Goal: Task Accomplishment & Management: Complete application form

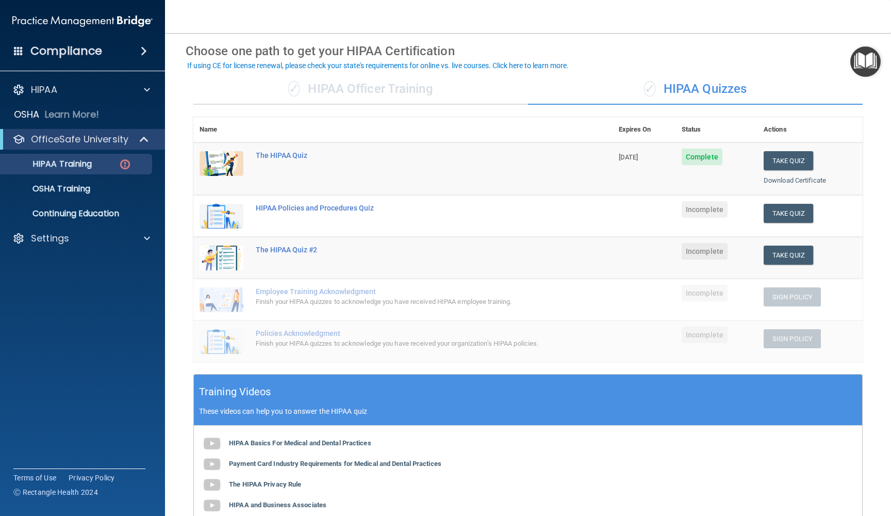
scroll to position [46, 0]
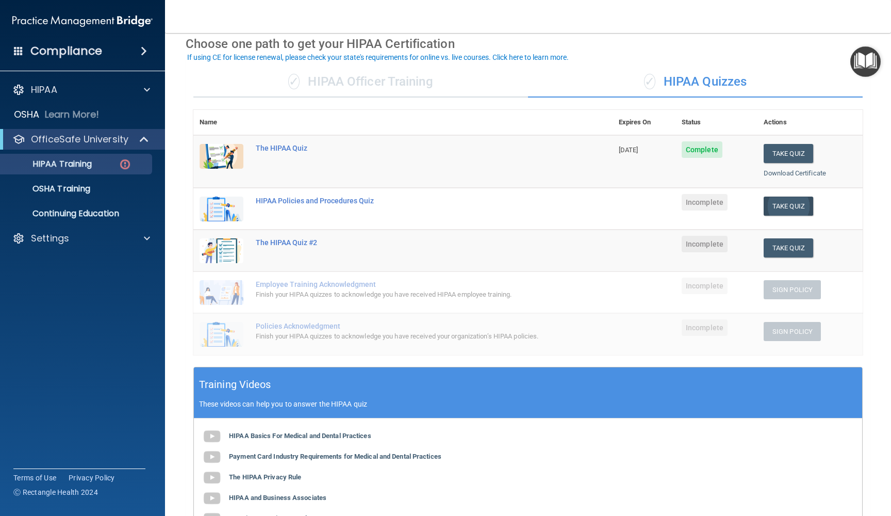
click at [412, 204] on button "Take Quiz" at bounding box center [789, 205] width 50 height 19
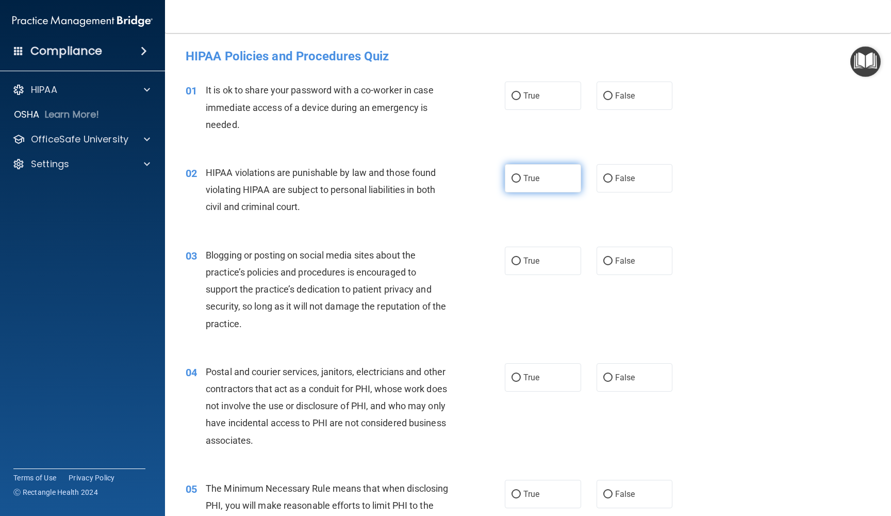
click at [412, 182] on label "True" at bounding box center [543, 178] width 76 height 28
click at [412, 182] on input "True" at bounding box center [516, 179] width 9 height 8
radio input "true"
click at [412, 102] on label "False" at bounding box center [635, 95] width 76 height 28
click at [412, 100] on input "False" at bounding box center [607, 96] width 9 height 8
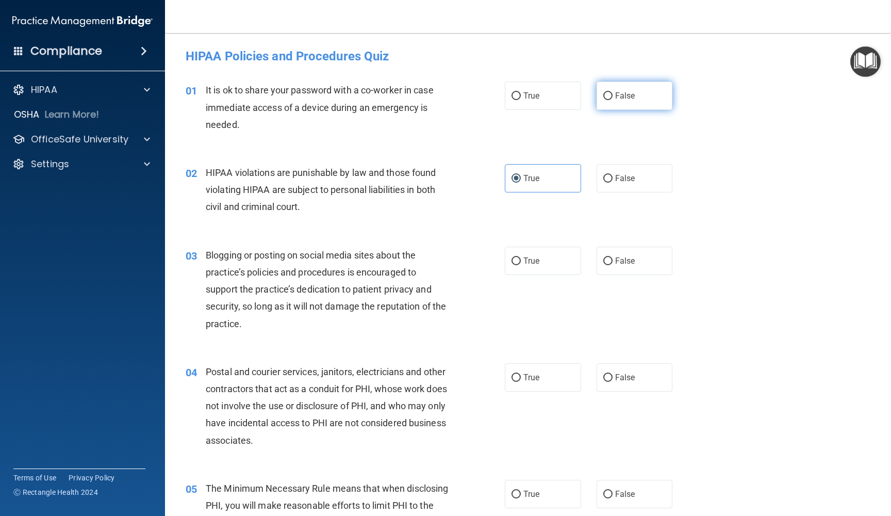
radio input "true"
click at [412, 262] on input "False" at bounding box center [607, 261] width 9 height 8
radio input "true"
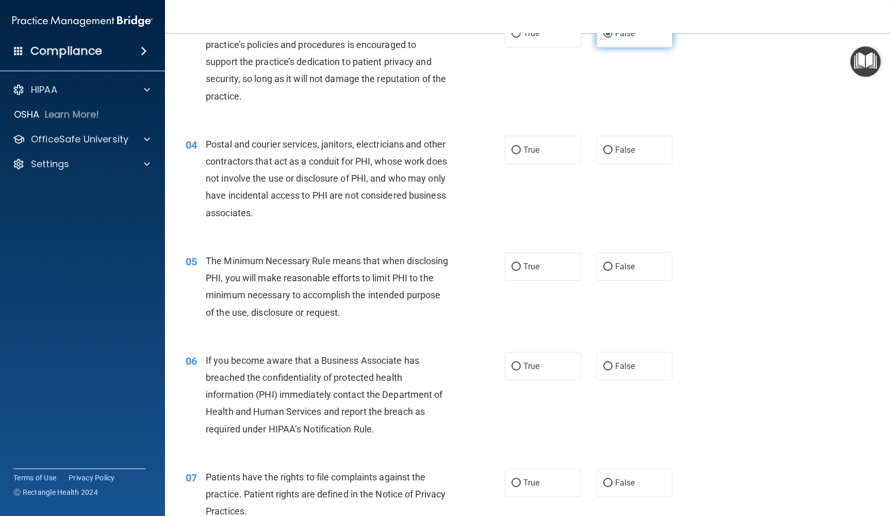
scroll to position [226, 0]
click at [412, 149] on input "True" at bounding box center [516, 151] width 9 height 8
radio input "true"
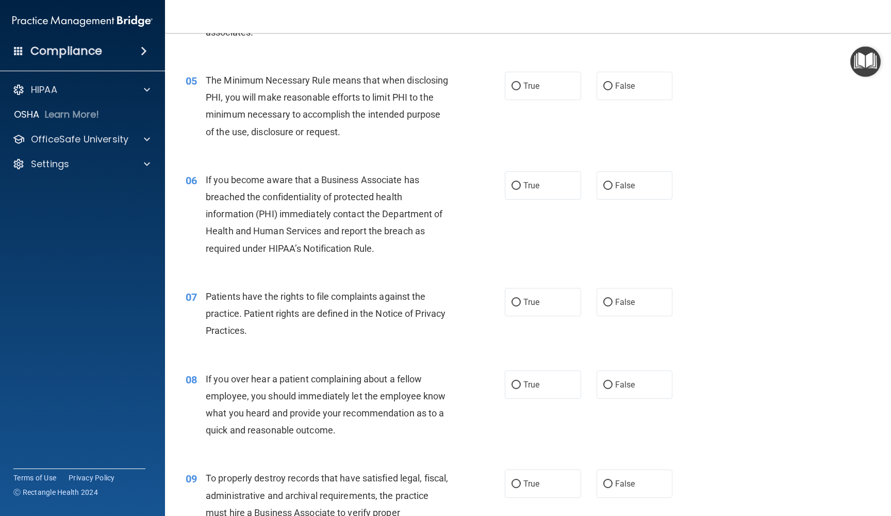
scroll to position [419, 0]
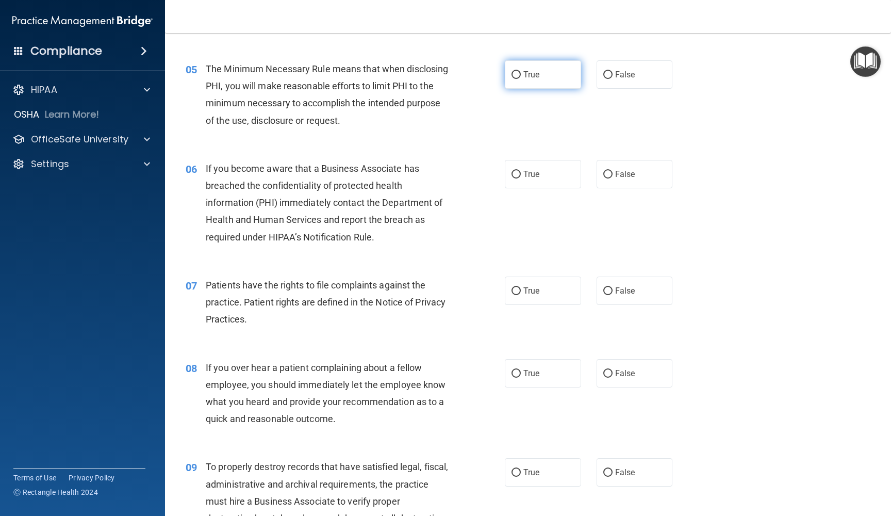
click at [412, 75] on span "True" at bounding box center [531, 75] width 16 height 10
click at [412, 75] on input "True" at bounding box center [516, 75] width 9 height 8
radio input "true"
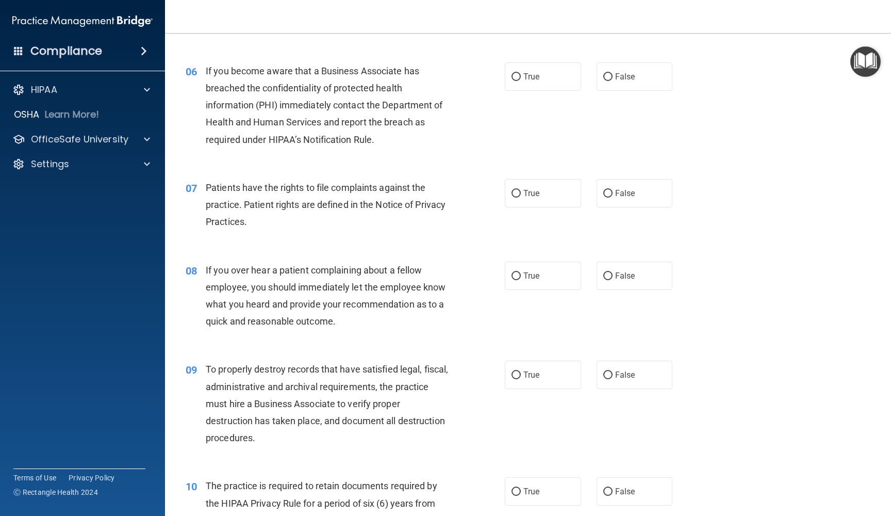
scroll to position [518, 0]
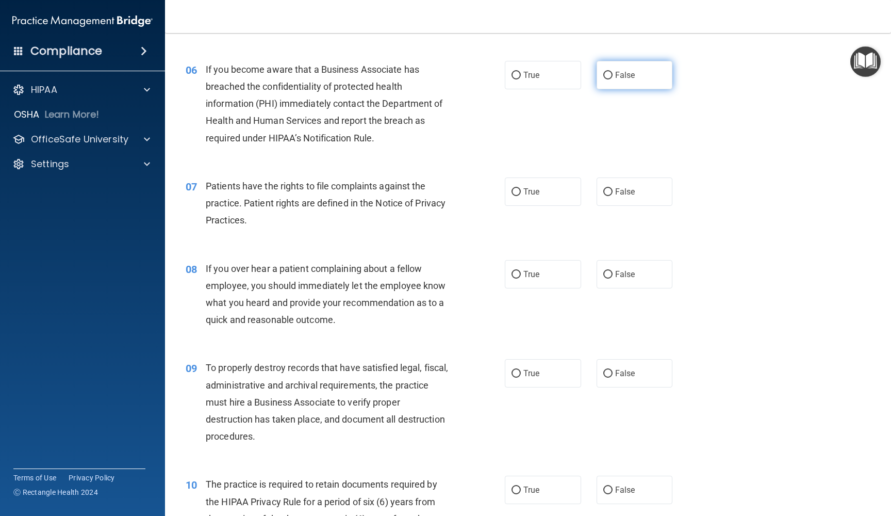
click at [412, 76] on input "False" at bounding box center [607, 76] width 9 height 8
radio input "true"
click at [412, 187] on span "True" at bounding box center [531, 192] width 16 height 10
click at [412, 188] on input "True" at bounding box center [516, 192] width 9 height 8
radio input "true"
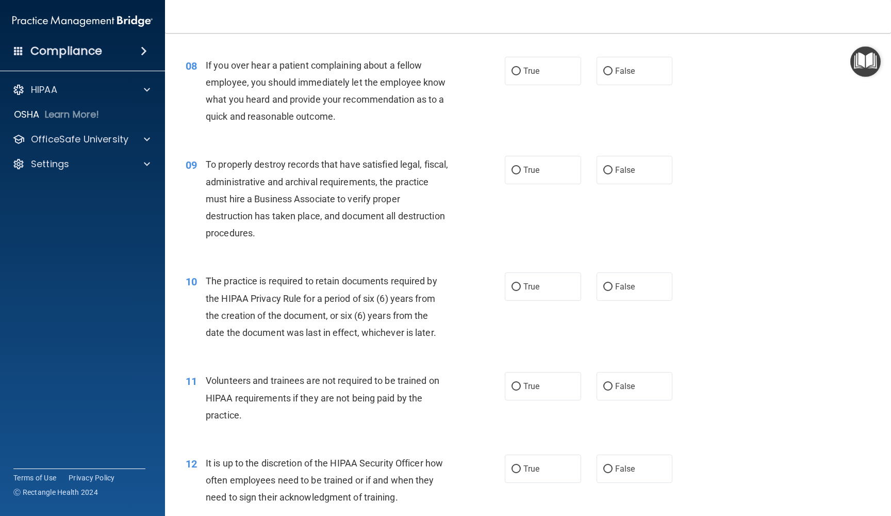
scroll to position [729, 0]
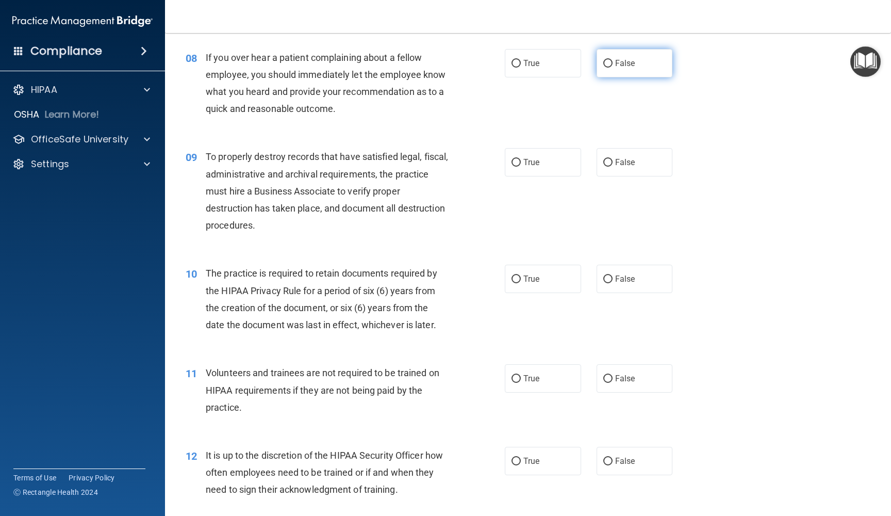
click at [412, 60] on input "False" at bounding box center [607, 64] width 9 height 8
radio input "true"
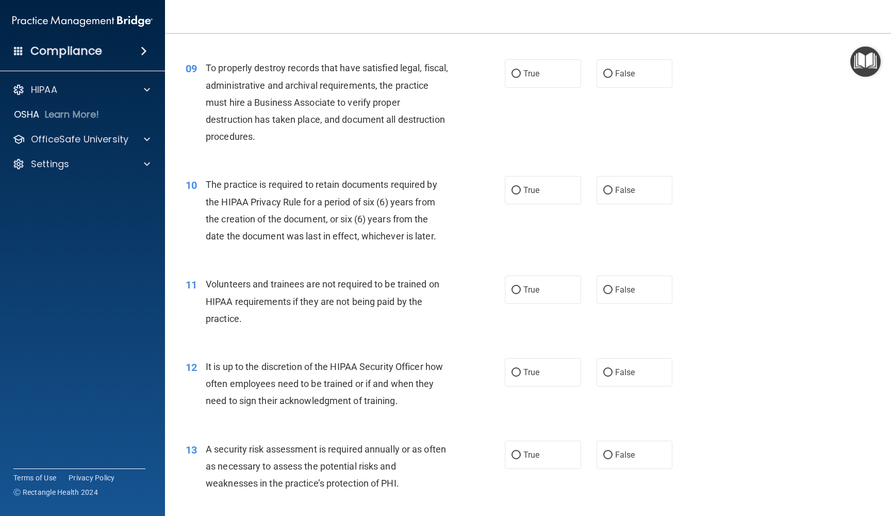
scroll to position [819, 0]
click at [412, 69] on span "False" at bounding box center [625, 72] width 20 height 10
click at [412, 69] on input "False" at bounding box center [607, 73] width 9 height 8
radio input "true"
click at [412, 184] on span "True" at bounding box center [531, 189] width 16 height 10
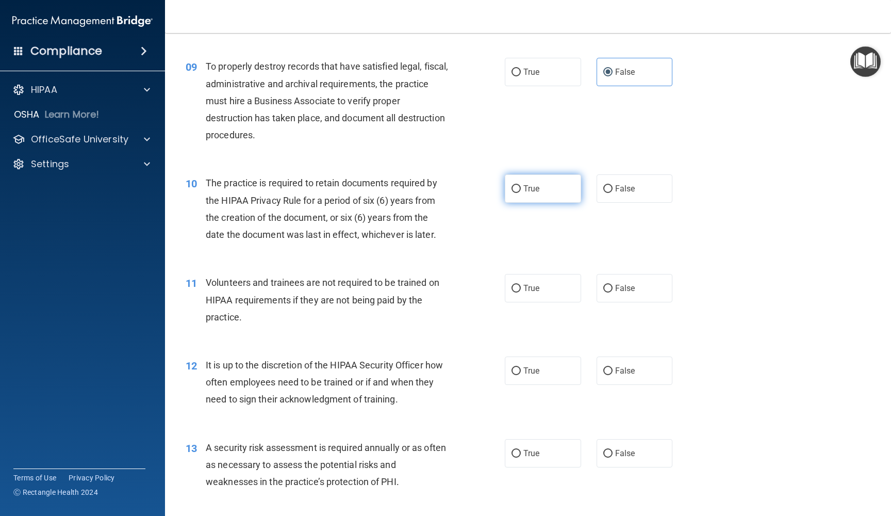
click at [412, 185] on input "True" at bounding box center [516, 189] width 9 height 8
radio input "true"
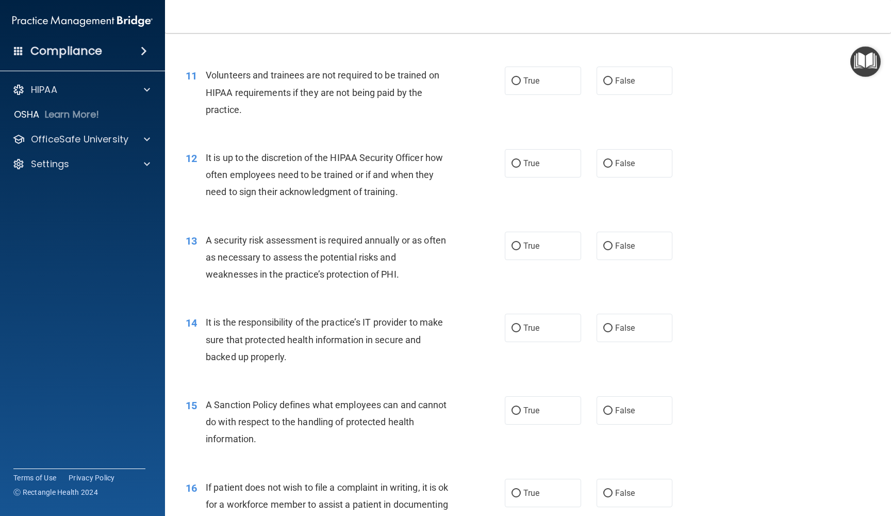
scroll to position [1037, 0]
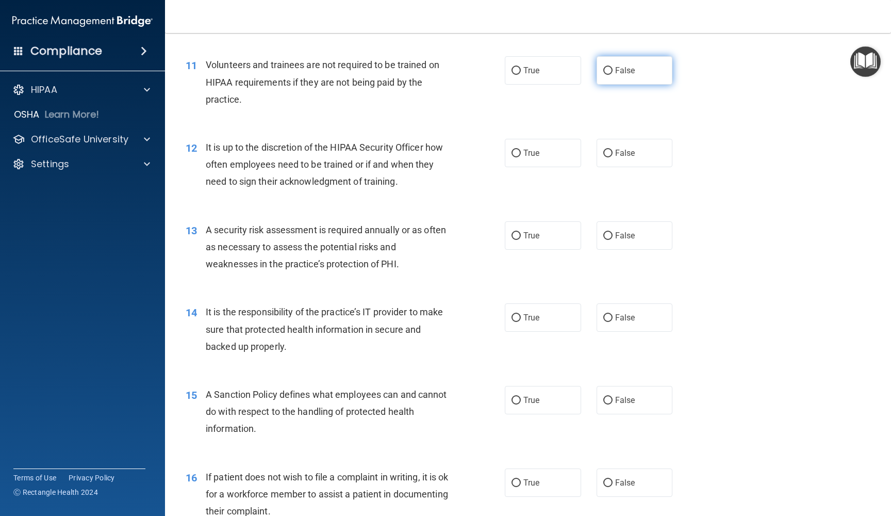
click at [412, 65] on label "False" at bounding box center [635, 70] width 76 height 28
click at [412, 67] on input "False" at bounding box center [607, 71] width 9 height 8
radio input "true"
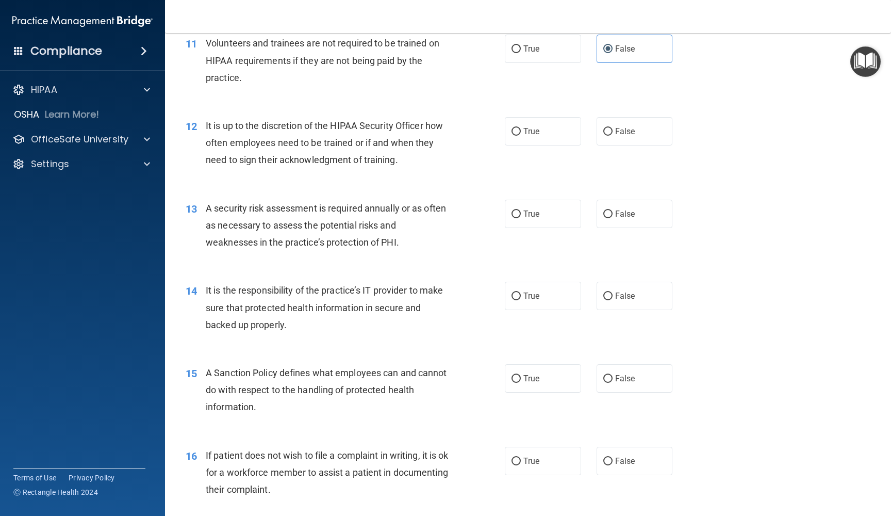
scroll to position [1063, 0]
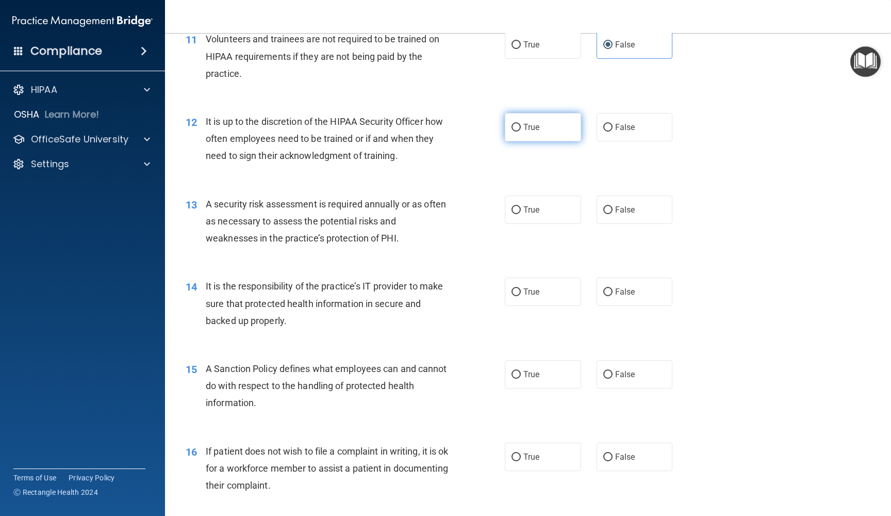
click at [412, 126] on span "True" at bounding box center [531, 127] width 16 height 10
click at [412, 126] on input "True" at bounding box center [516, 128] width 9 height 8
radio input "true"
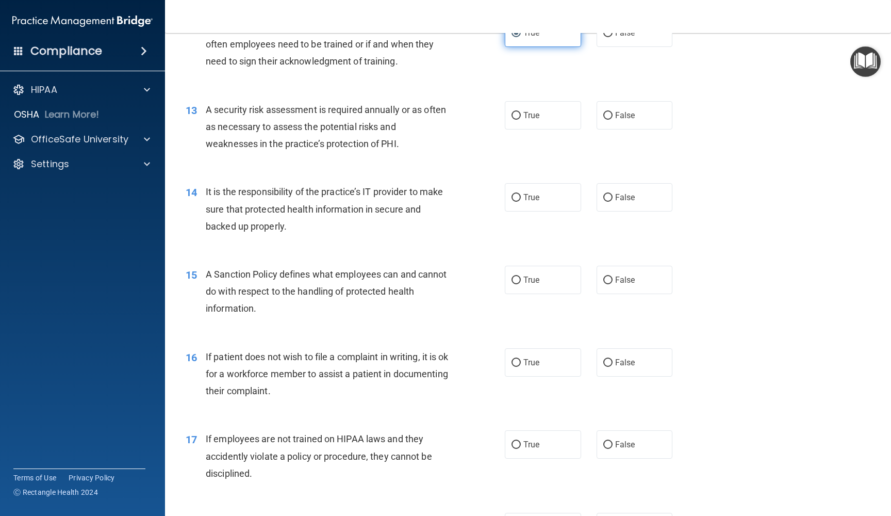
scroll to position [1194, 0]
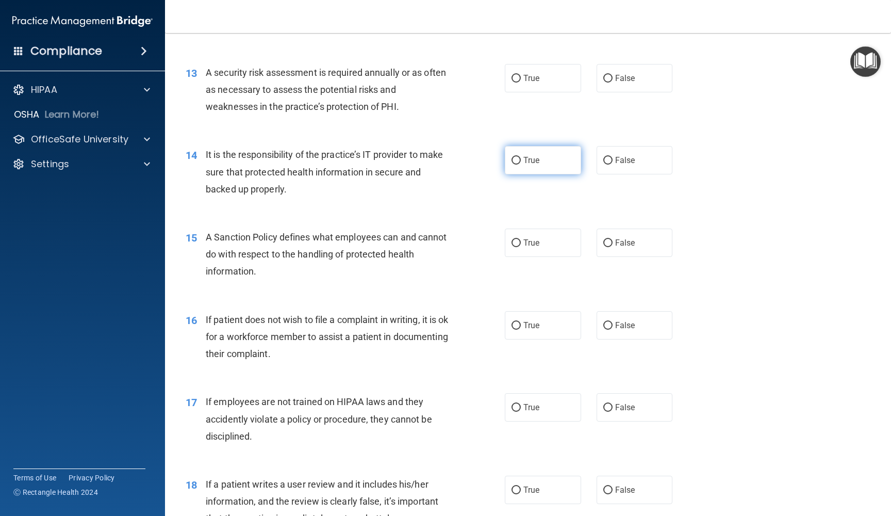
click at [412, 167] on label "True" at bounding box center [543, 160] width 76 height 28
click at [412, 165] on input "True" at bounding box center [516, 161] width 9 height 8
radio input "true"
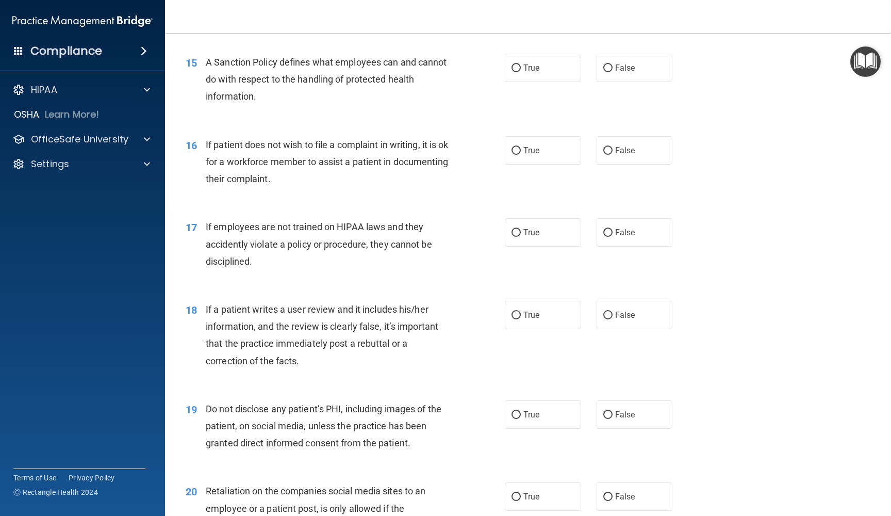
scroll to position [1371, 0]
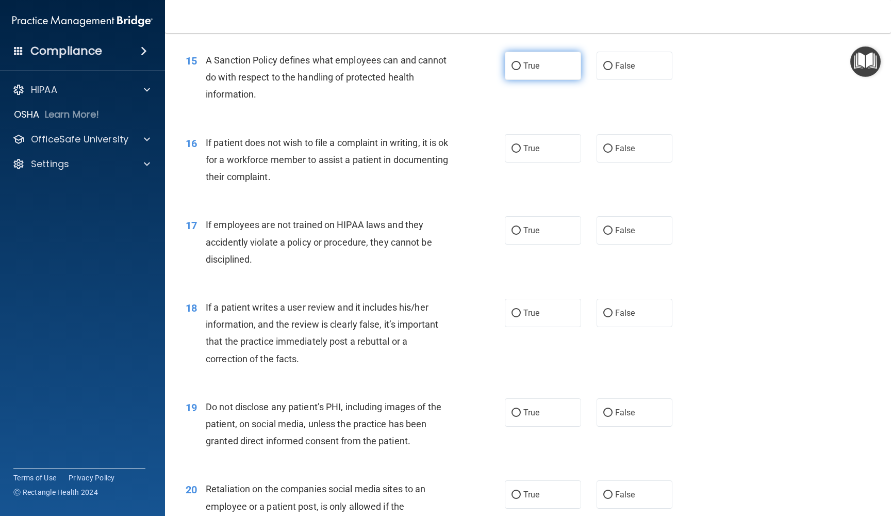
click at [412, 64] on label "True" at bounding box center [543, 66] width 76 height 28
click at [412, 64] on input "True" at bounding box center [516, 66] width 9 height 8
radio input "true"
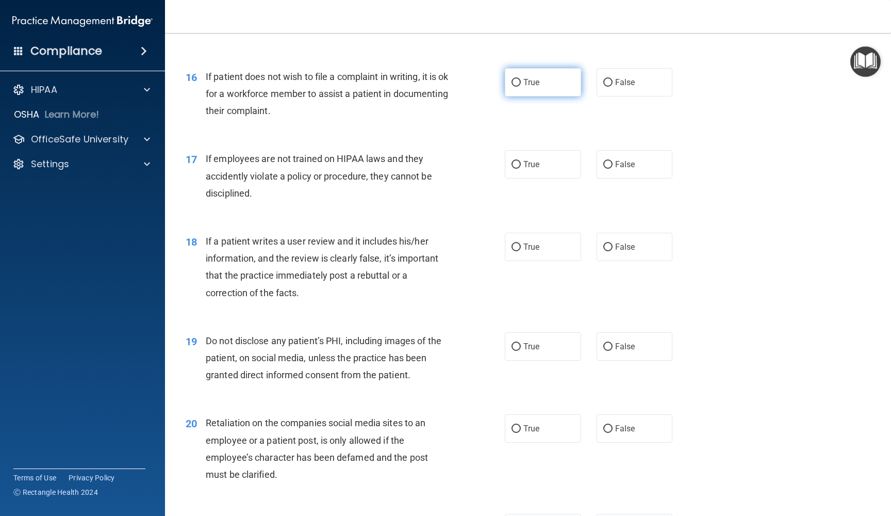
scroll to position [1438, 0]
click at [412, 77] on span "True" at bounding box center [531, 82] width 16 height 10
click at [412, 78] on input "True" at bounding box center [516, 82] width 9 height 8
radio input "true"
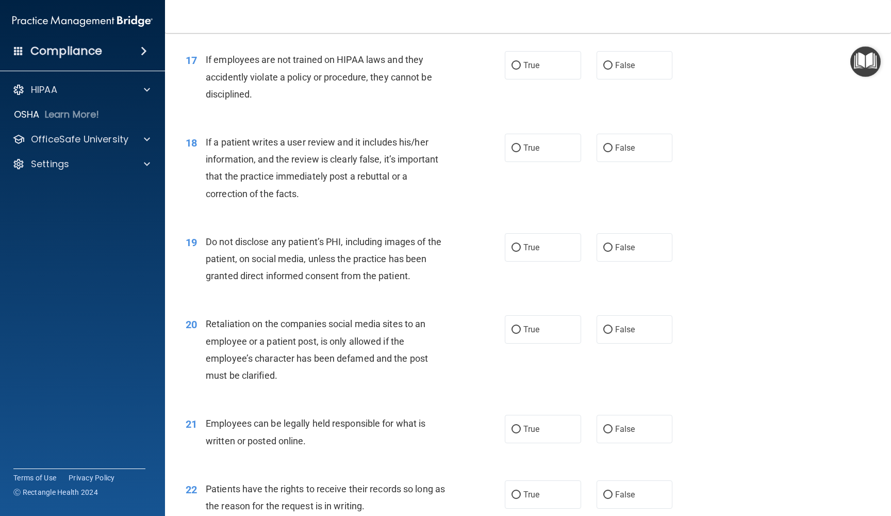
scroll to position [1537, 0]
click at [412, 61] on input "False" at bounding box center [607, 65] width 9 height 8
radio input "true"
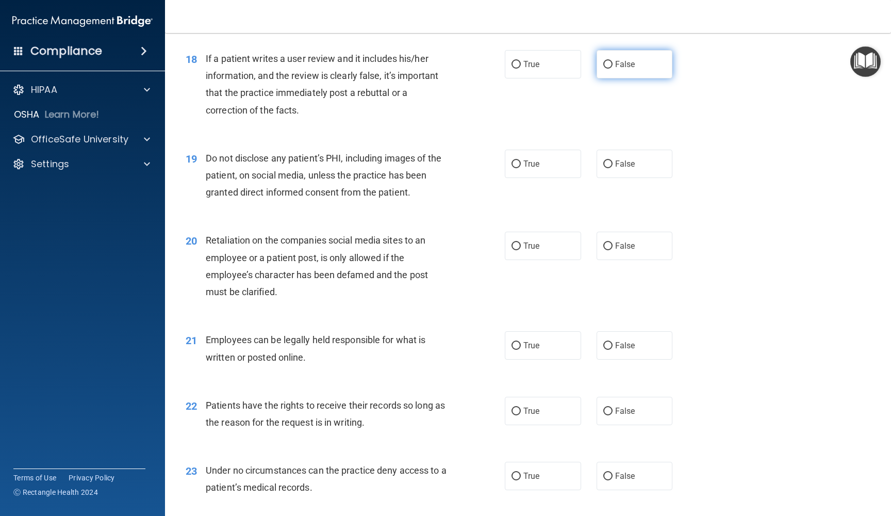
scroll to position [1619, 0]
click at [412, 61] on input "False" at bounding box center [607, 65] width 9 height 8
radio input "true"
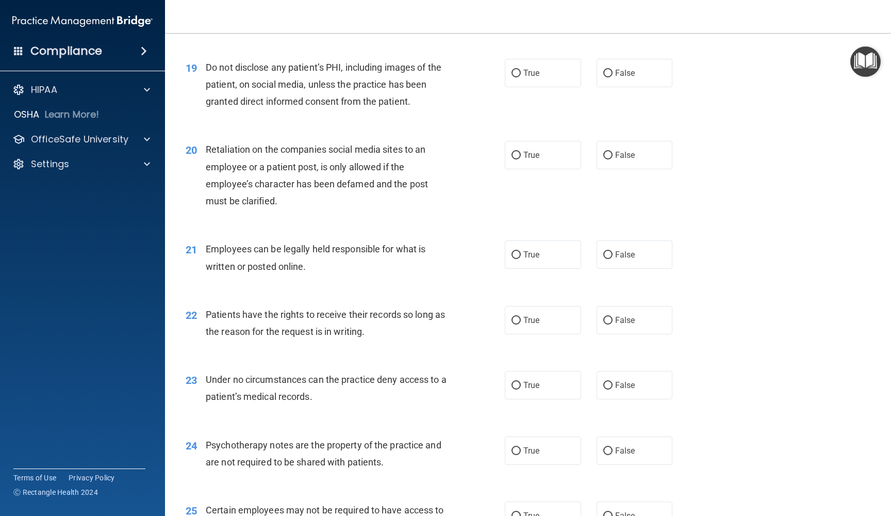
scroll to position [1715, 0]
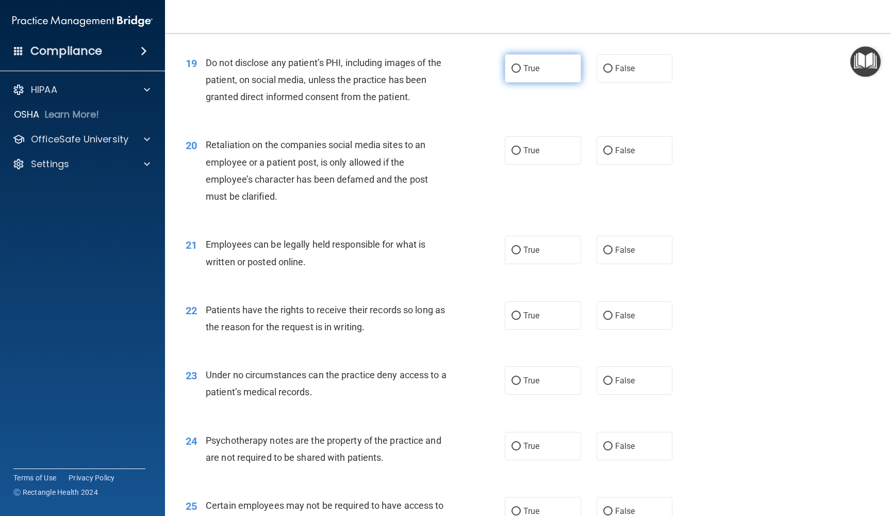
click at [412, 66] on label "True" at bounding box center [543, 68] width 76 height 28
click at [412, 66] on input "True" at bounding box center [516, 69] width 9 height 8
radio input "true"
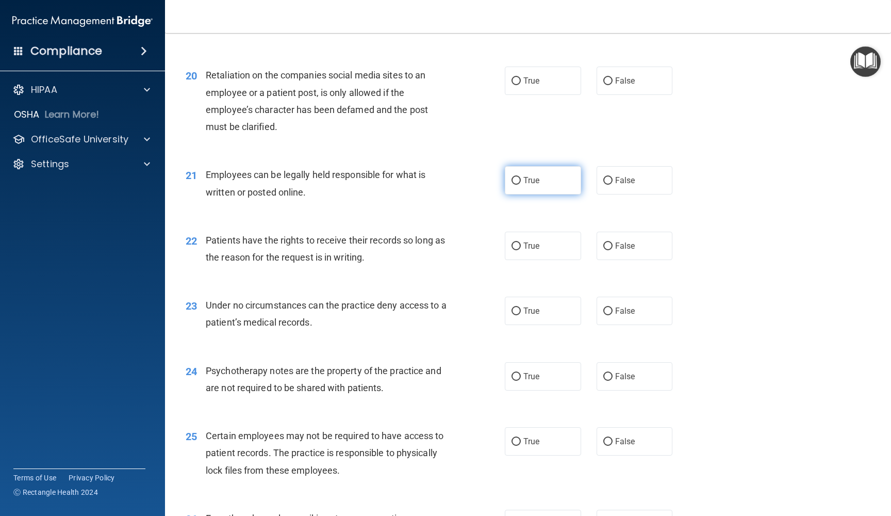
scroll to position [1797, 0]
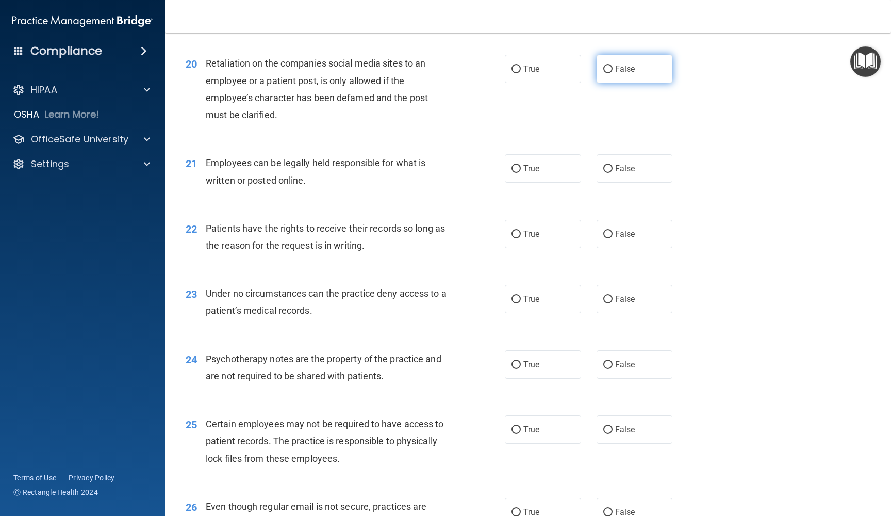
click at [412, 64] on span "False" at bounding box center [625, 69] width 20 height 10
click at [412, 65] on input "False" at bounding box center [607, 69] width 9 height 8
radio input "true"
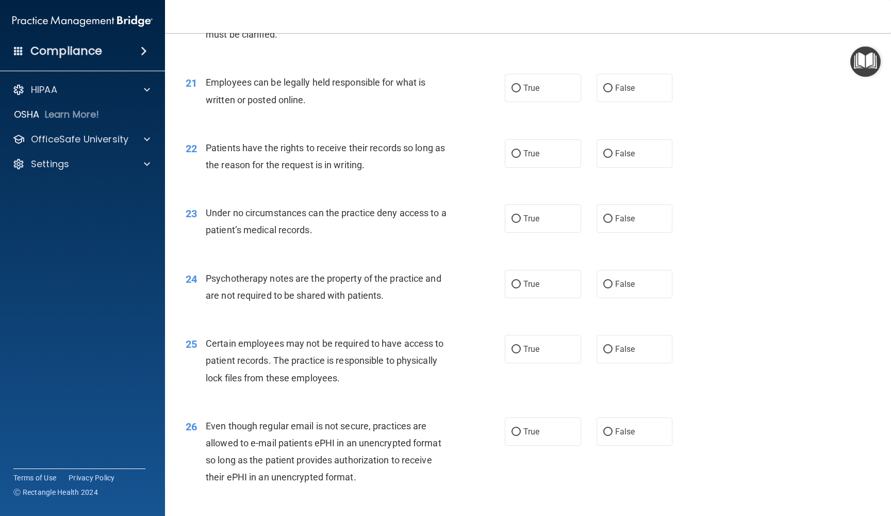
scroll to position [1878, 0]
click at [412, 88] on label "True" at bounding box center [543, 87] width 76 height 28
click at [412, 88] on input "True" at bounding box center [516, 88] width 9 height 8
radio input "true"
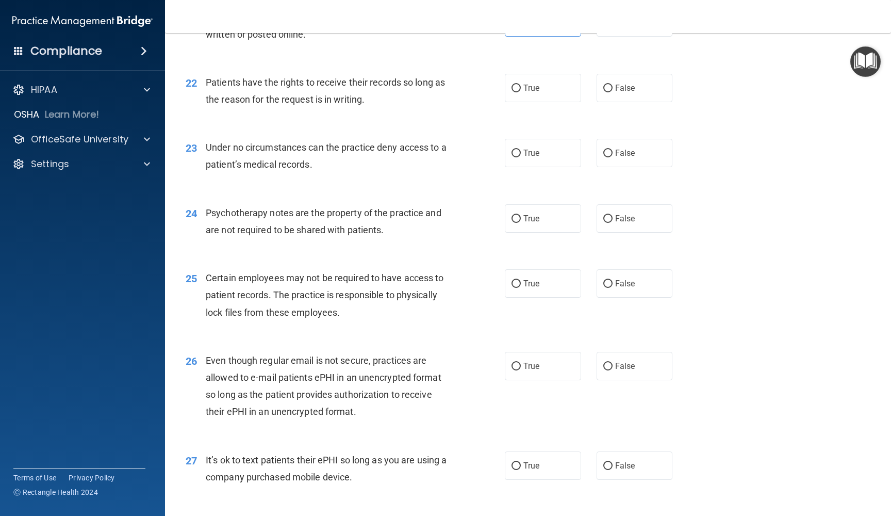
scroll to position [1948, 0]
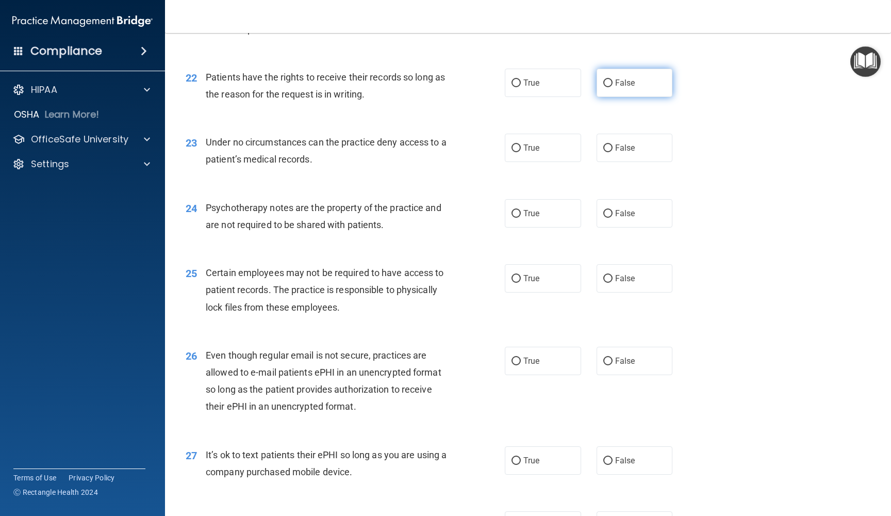
click at [412, 78] on span "False" at bounding box center [625, 83] width 20 height 10
click at [412, 79] on input "False" at bounding box center [607, 83] width 9 height 8
radio input "true"
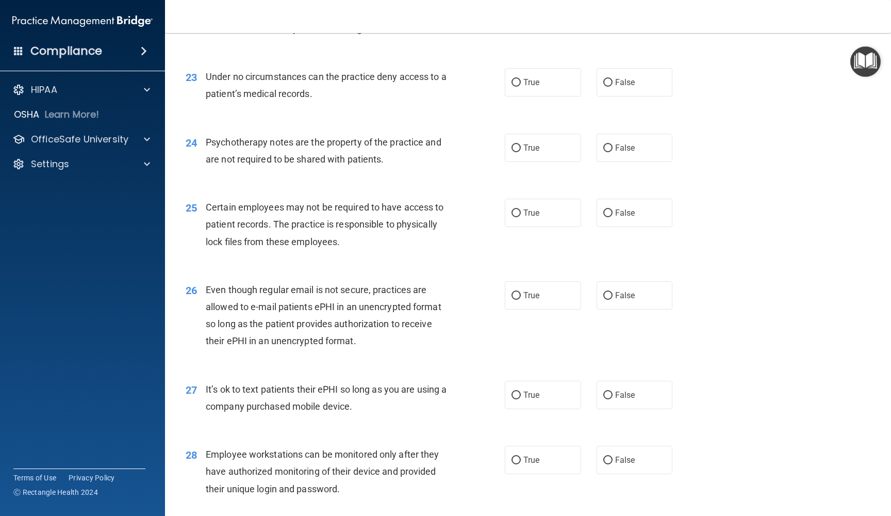
scroll to position [2026, 0]
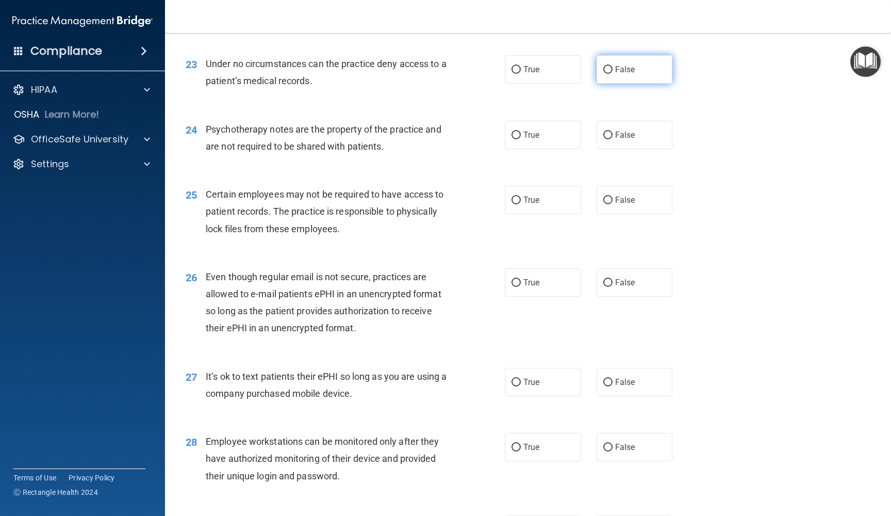
click at [412, 57] on label "False" at bounding box center [635, 69] width 76 height 28
click at [412, 66] on input "False" at bounding box center [607, 70] width 9 height 8
radio input "true"
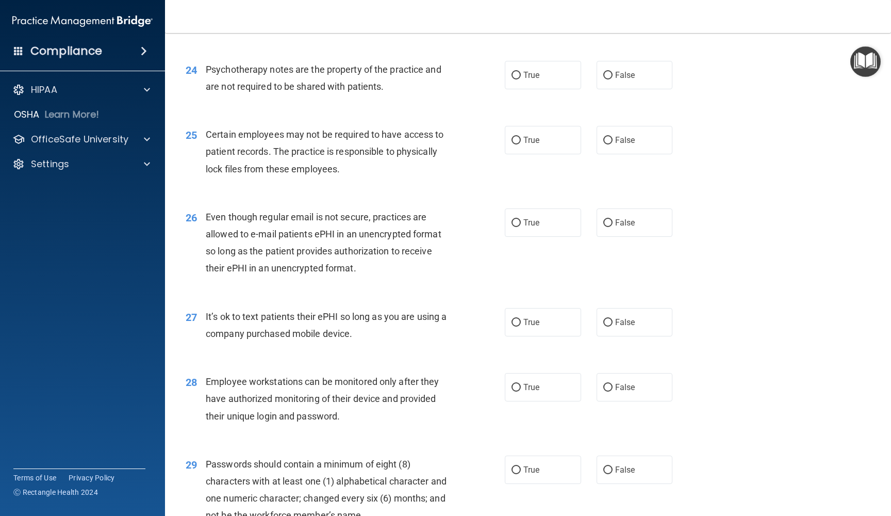
scroll to position [2091, 0]
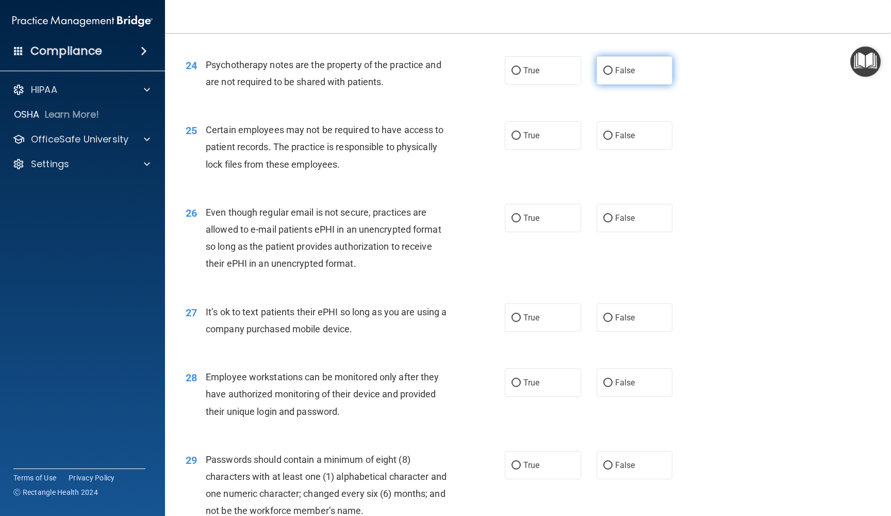
click at [412, 65] on span "False" at bounding box center [625, 70] width 20 height 10
click at [412, 67] on input "False" at bounding box center [607, 71] width 9 height 8
radio input "true"
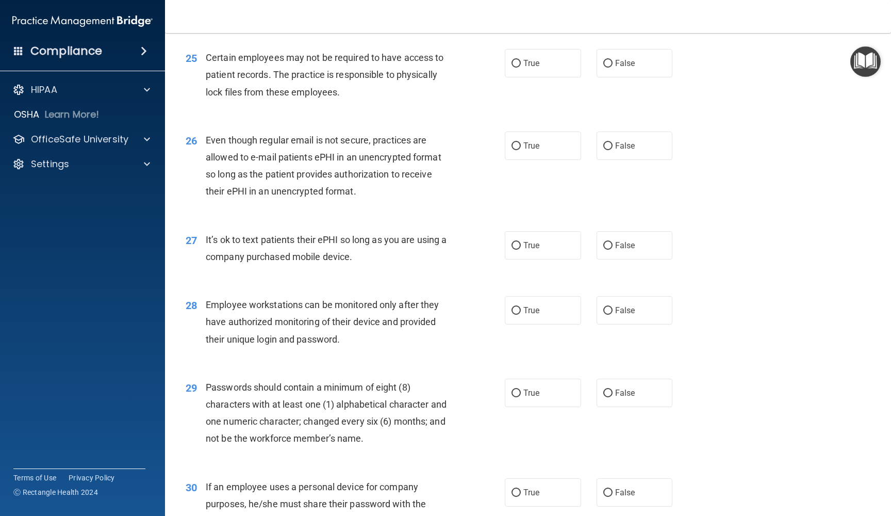
scroll to position [2162, 0]
click at [412, 54] on label "True" at bounding box center [543, 64] width 76 height 28
click at [412, 61] on input "True" at bounding box center [516, 65] width 9 height 8
radio input "true"
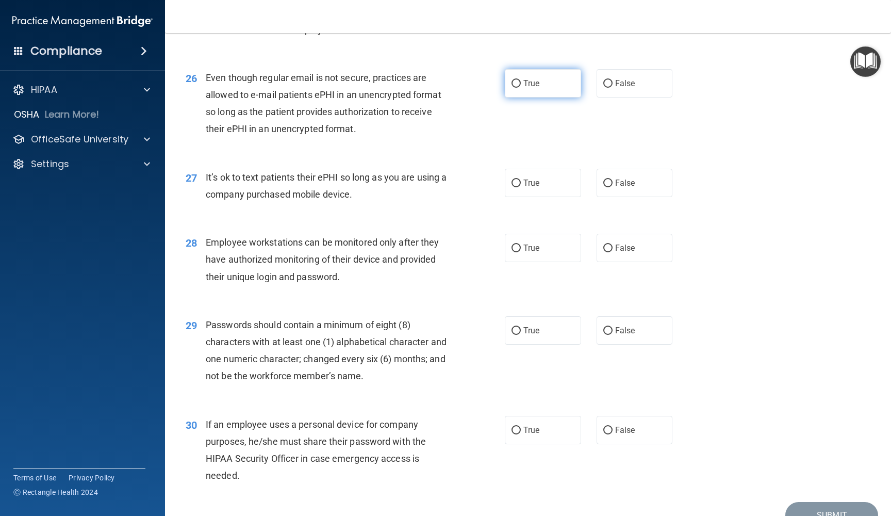
scroll to position [2224, 0]
click at [412, 79] on span "False" at bounding box center [625, 84] width 20 height 10
click at [412, 81] on input "False" at bounding box center [607, 85] width 9 height 8
radio input "true"
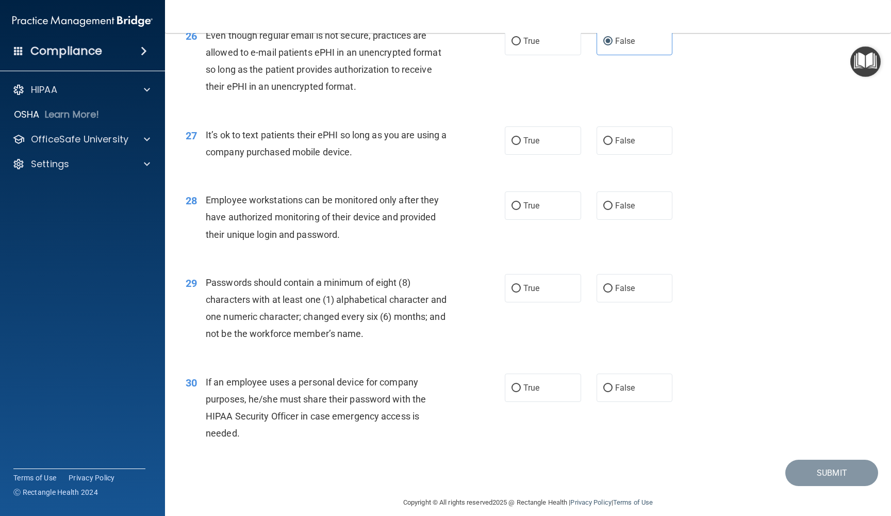
scroll to position [2267, 0]
click at [412, 140] on label "False" at bounding box center [635, 141] width 76 height 28
click at [412, 140] on input "False" at bounding box center [607, 142] width 9 height 8
radio input "true"
click at [412, 201] on span "False" at bounding box center [625, 206] width 20 height 10
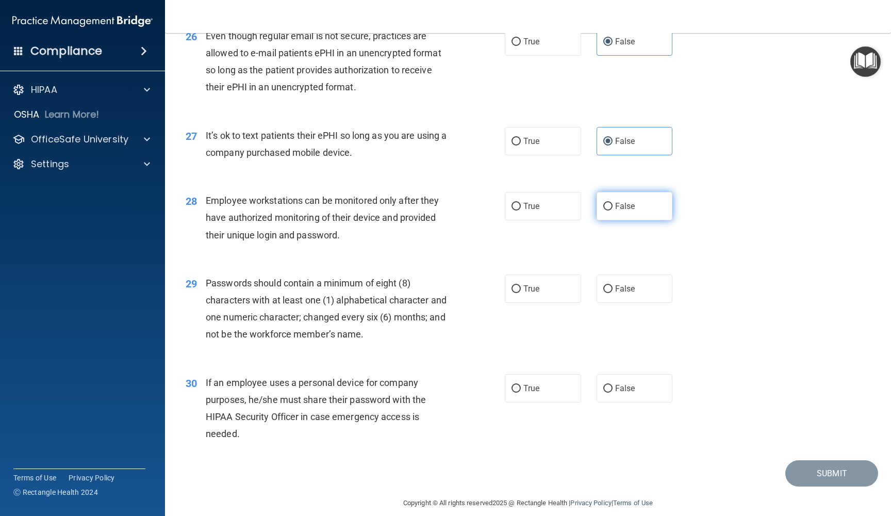
click at [412, 203] on input "False" at bounding box center [607, 207] width 9 height 8
radio input "true"
click at [412, 268] on label "True" at bounding box center [543, 288] width 76 height 28
click at [412, 268] on input "True" at bounding box center [516, 289] width 9 height 8
radio input "true"
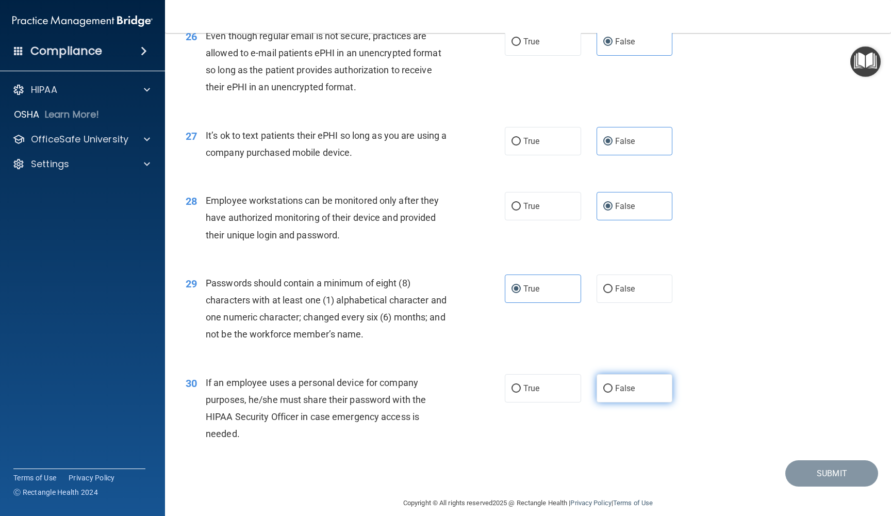
click at [412, 268] on label "False" at bounding box center [635, 388] width 76 height 28
click at [412, 268] on input "False" at bounding box center [607, 389] width 9 height 8
radio input "true"
click at [412, 73] on img "Open Resource Center" at bounding box center [865, 61] width 30 height 30
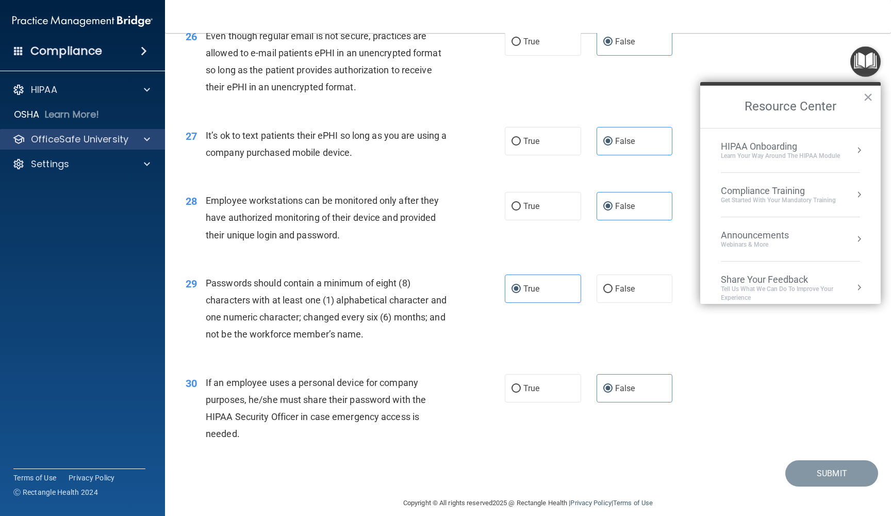
click at [103, 143] on p "OfficeSafe University" at bounding box center [79, 139] width 97 height 12
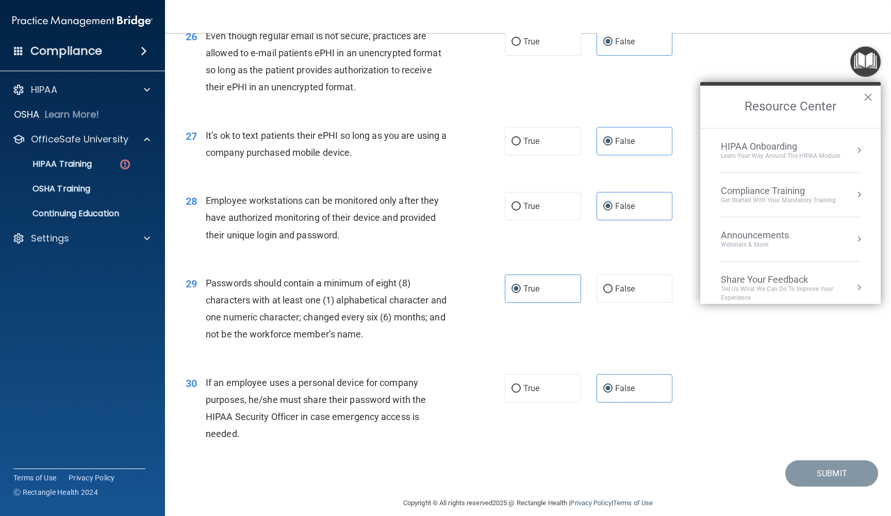
click at [412, 96] on button "×" at bounding box center [868, 97] width 10 height 17
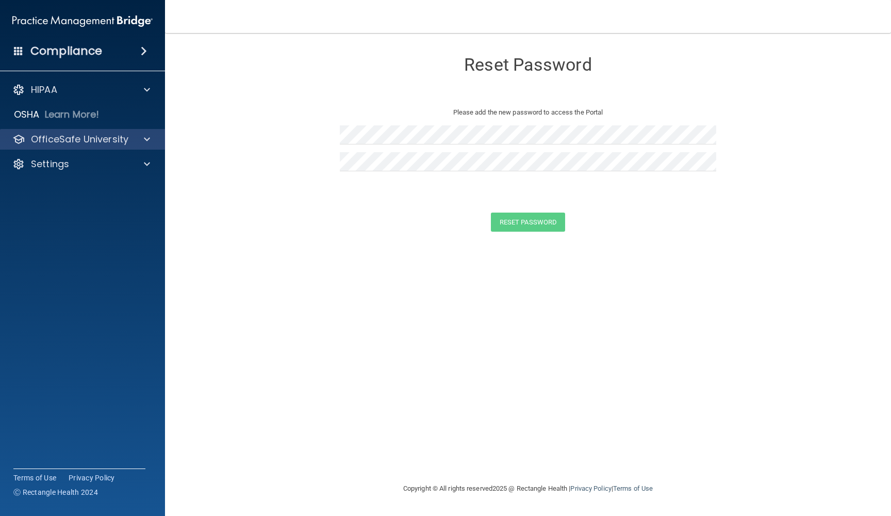
click at [96, 144] on p "OfficeSafe University" at bounding box center [79, 139] width 97 height 12
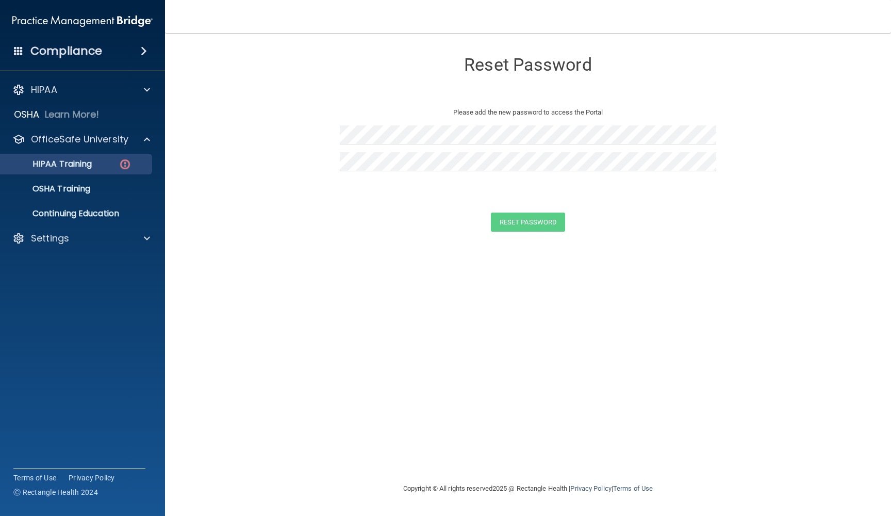
click at [90, 172] on link "HIPAA Training" at bounding box center [71, 164] width 162 height 21
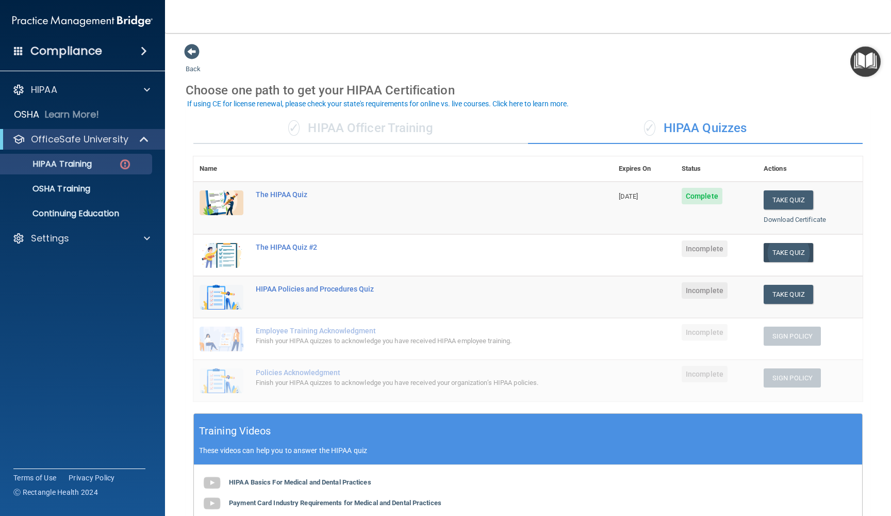
click at [788, 253] on button "Take Quiz" at bounding box center [789, 252] width 50 height 19
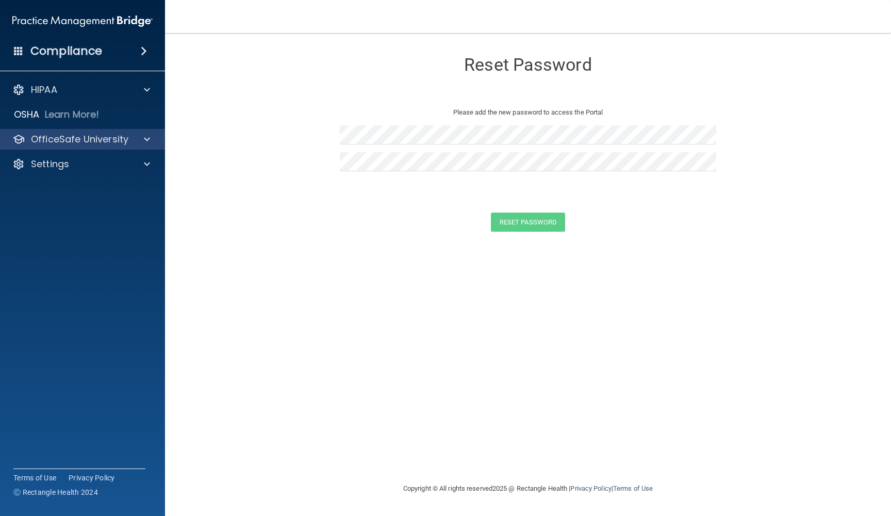
click at [102, 144] on p "OfficeSafe University" at bounding box center [79, 139] width 97 height 12
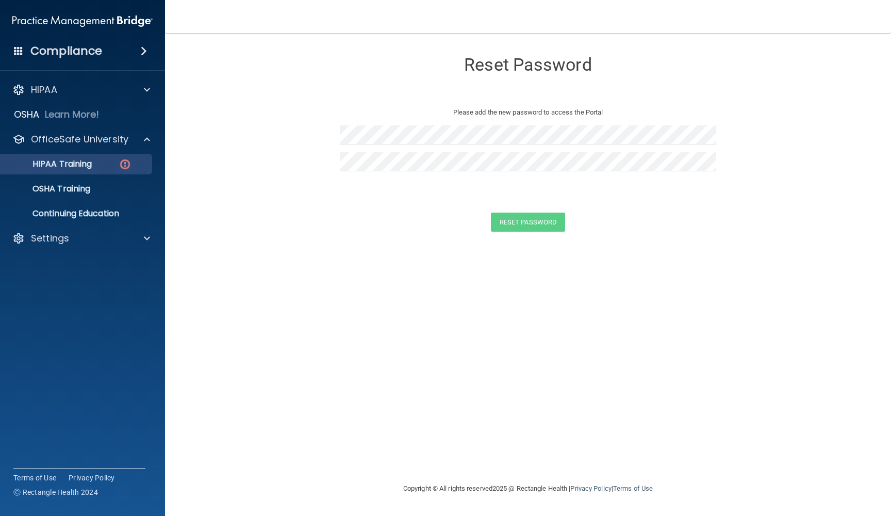
click at [89, 171] on link "HIPAA Training" at bounding box center [71, 164] width 162 height 21
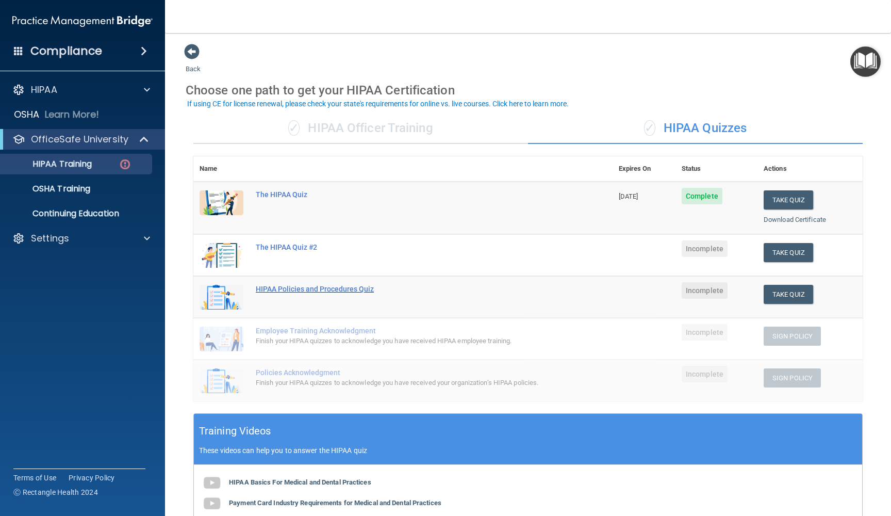
click at [469, 286] on div "HIPAA Policies and Procedures Quiz" at bounding box center [408, 289] width 305 height 8
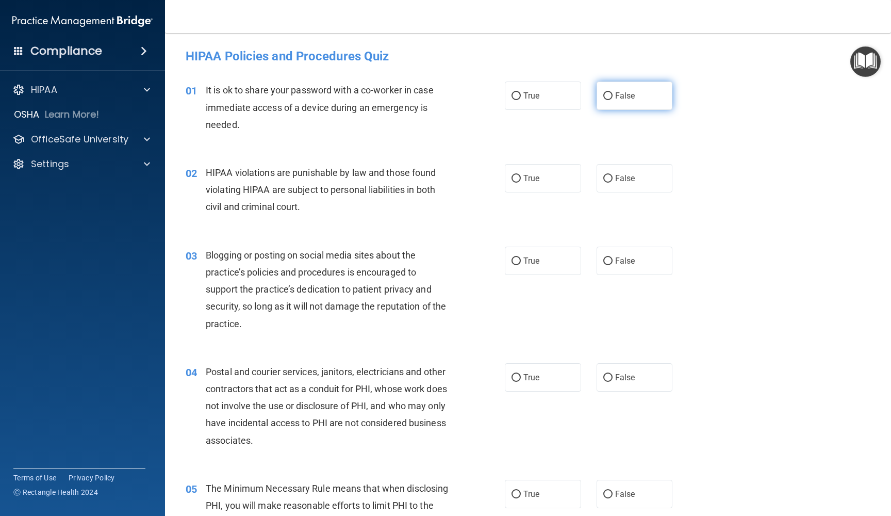
click at [641, 99] on label "False" at bounding box center [635, 95] width 76 height 28
click at [613, 99] on input "False" at bounding box center [607, 96] width 9 height 8
radio input "true"
click at [510, 172] on label "True" at bounding box center [543, 178] width 76 height 28
click at [512, 175] on input "True" at bounding box center [516, 179] width 9 height 8
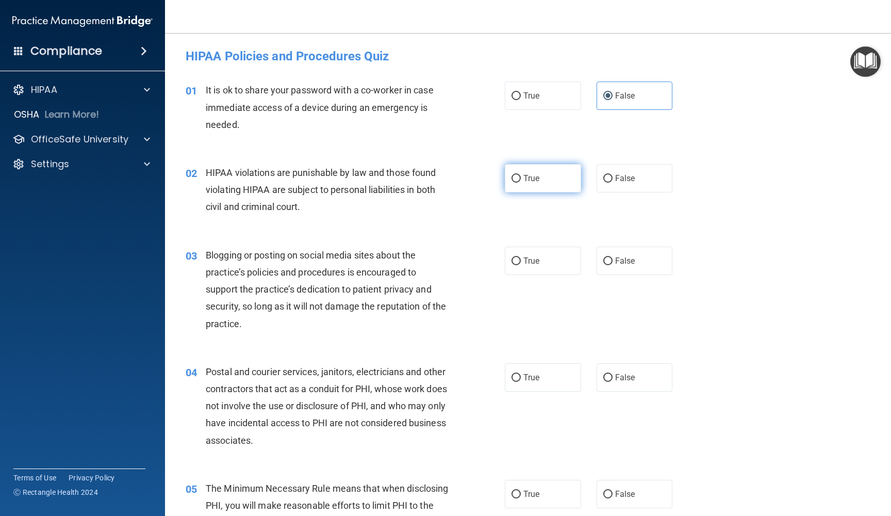
radio input "true"
click at [619, 253] on label "False" at bounding box center [635, 261] width 76 height 28
click at [613, 257] on input "False" at bounding box center [607, 261] width 9 height 8
radio input "true"
click at [527, 376] on span "True" at bounding box center [531, 377] width 16 height 10
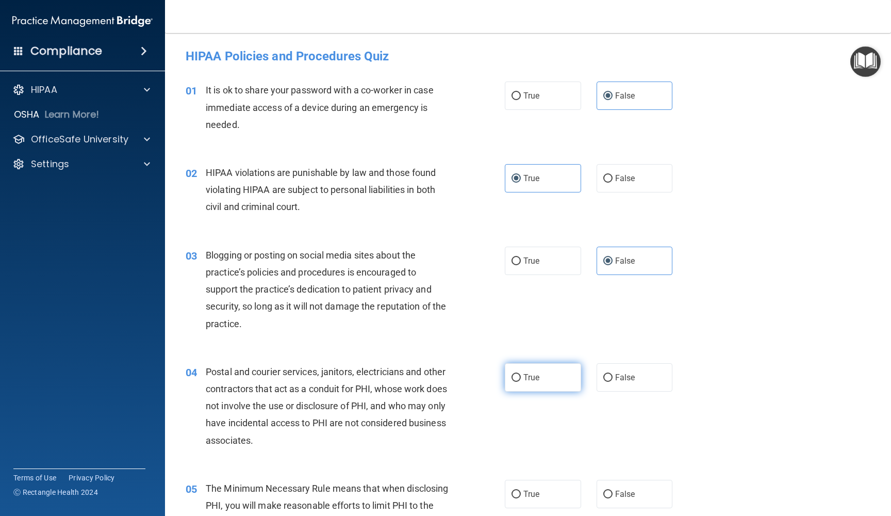
click at [521, 376] on input "True" at bounding box center [516, 378] width 9 height 8
radio input "true"
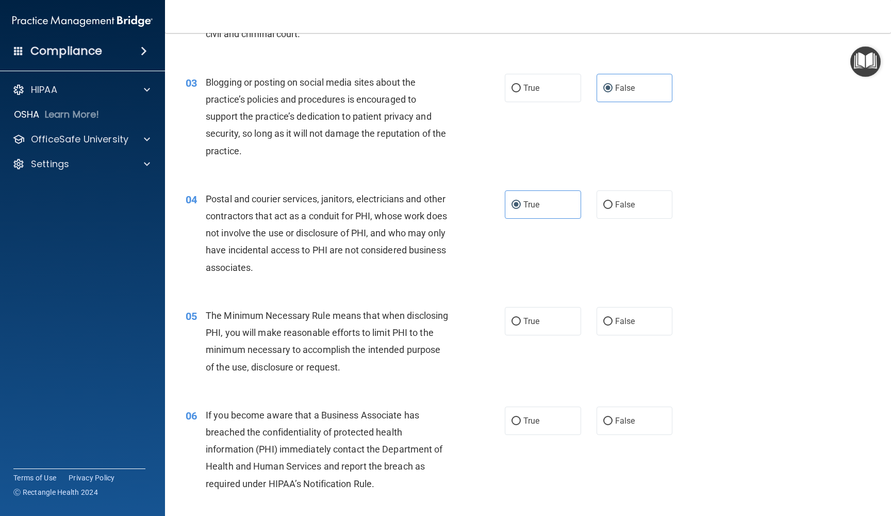
scroll to position [173, 0]
click at [536, 326] on label "True" at bounding box center [543, 320] width 76 height 28
click at [521, 325] on input "True" at bounding box center [516, 321] width 9 height 8
radio input "true"
click at [615, 429] on label "False" at bounding box center [635, 420] width 76 height 28
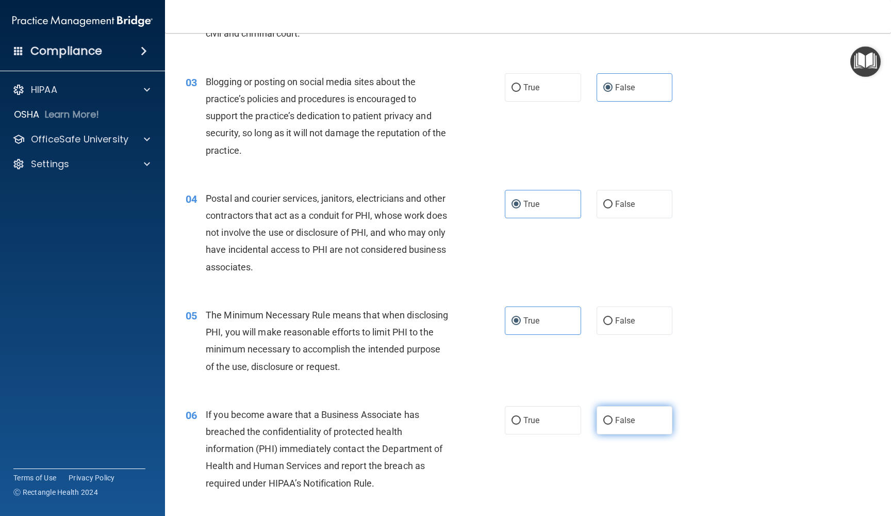
click at [613, 424] on input "False" at bounding box center [607, 421] width 9 height 8
radio input "true"
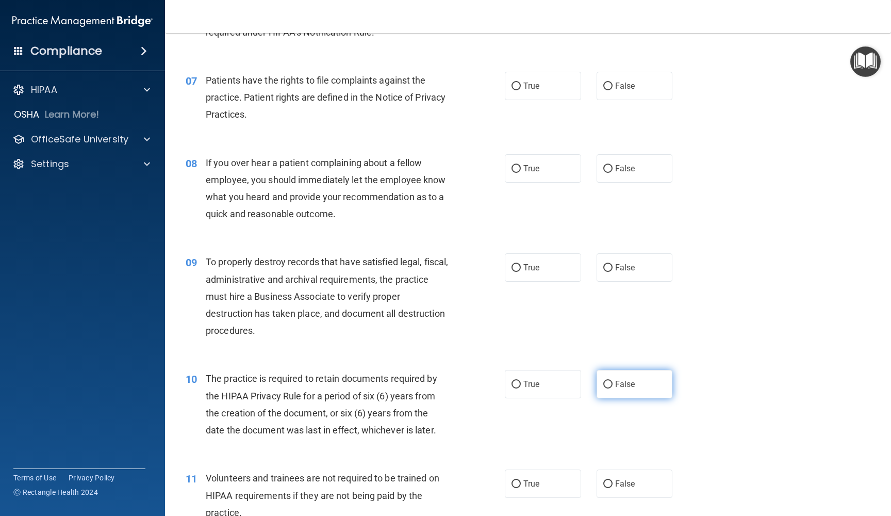
scroll to position [628, 0]
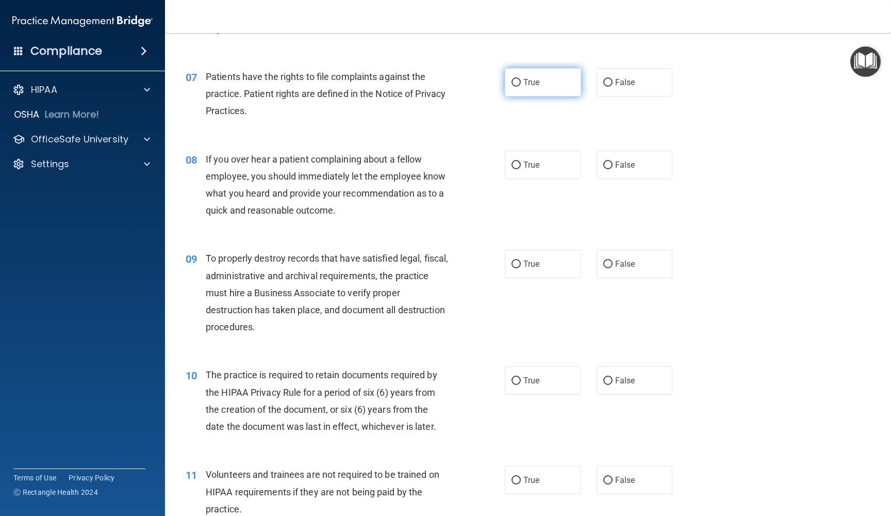
click at [536, 85] on label "True" at bounding box center [543, 82] width 76 height 28
click at [521, 85] on input "True" at bounding box center [516, 83] width 9 height 8
radio input "true"
click at [637, 170] on label "False" at bounding box center [635, 165] width 76 height 28
click at [613, 169] on input "False" at bounding box center [607, 165] width 9 height 8
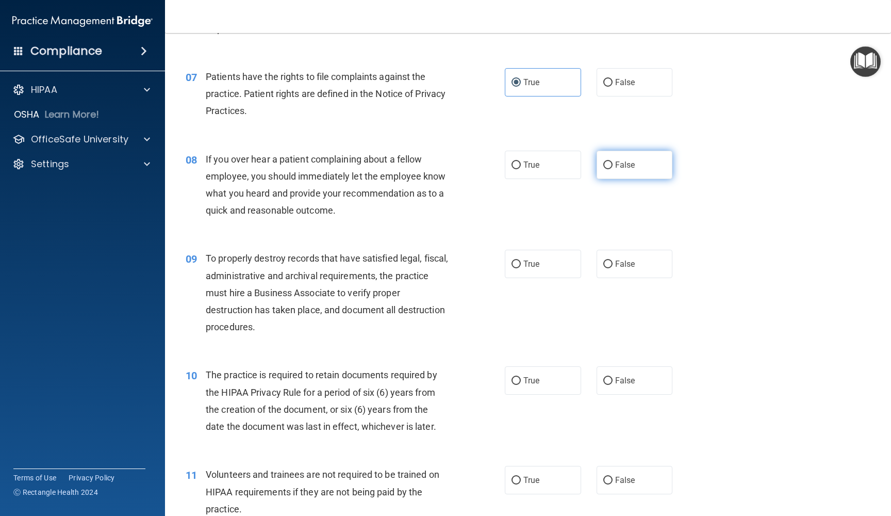
radio input "true"
click at [619, 259] on span "False" at bounding box center [625, 264] width 20 height 10
click at [613, 260] on input "False" at bounding box center [607, 264] width 9 height 8
radio input "true"
click at [521, 383] on label "True" at bounding box center [543, 380] width 76 height 28
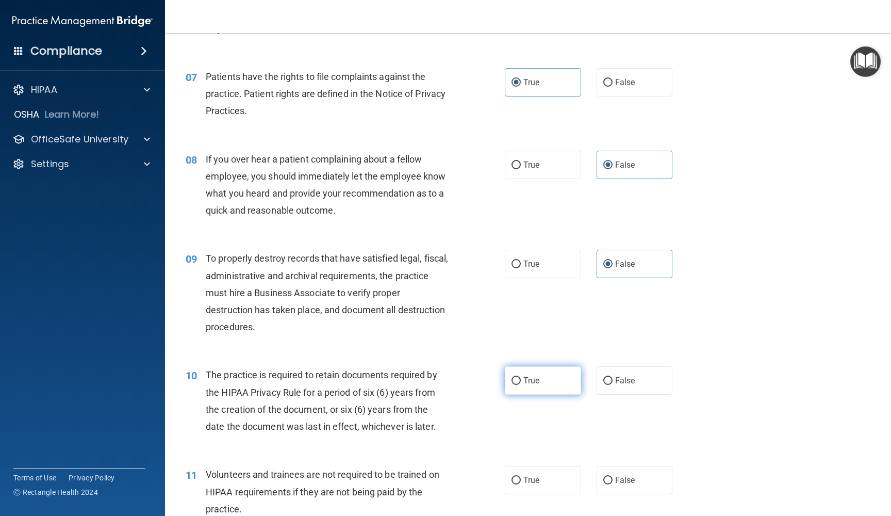
click at [521, 383] on input "True" at bounding box center [516, 381] width 9 height 8
radio input "true"
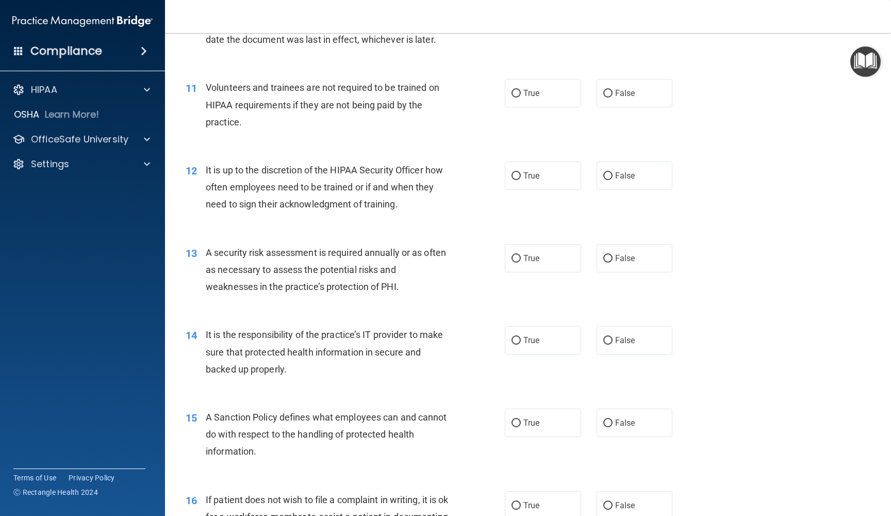
scroll to position [1017, 0]
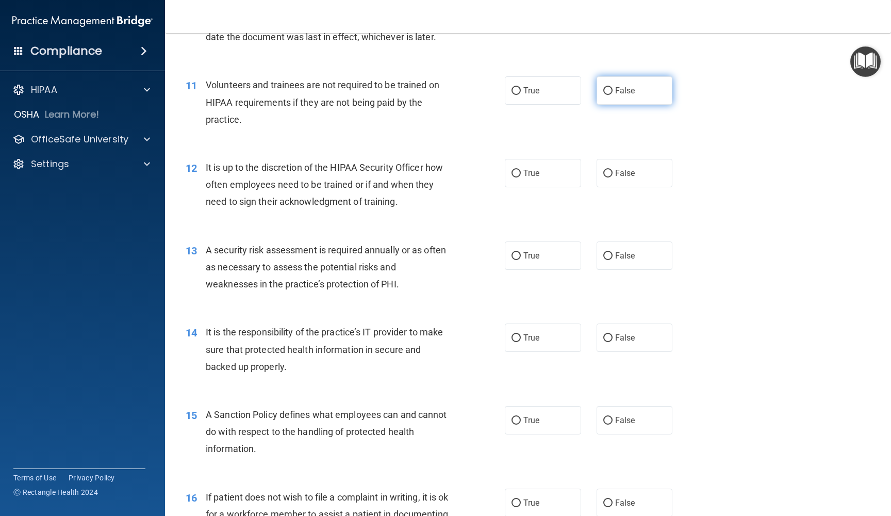
click at [648, 89] on label "False" at bounding box center [635, 90] width 76 height 28
click at [613, 89] on input "False" at bounding box center [607, 91] width 9 height 8
radio input "true"
click at [546, 173] on label "True" at bounding box center [543, 173] width 76 height 28
click at [521, 173] on input "True" at bounding box center [516, 174] width 9 height 8
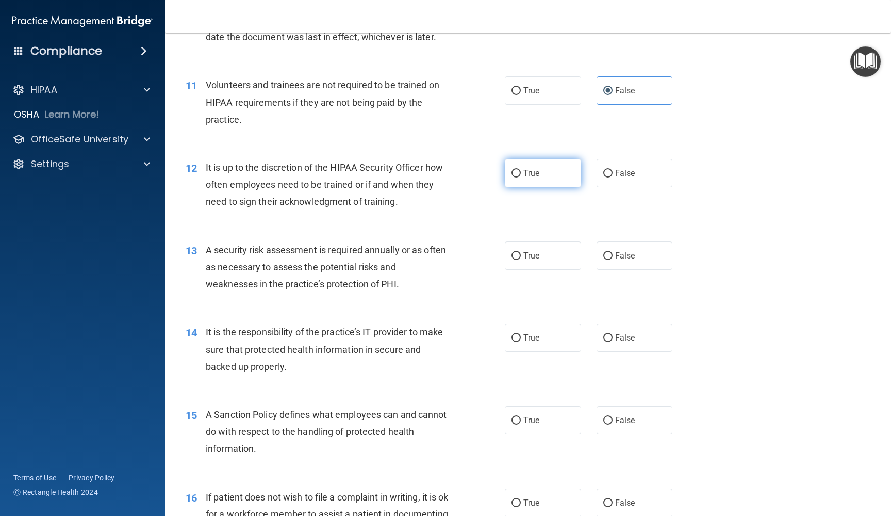
radio input "true"
click at [524, 342] on label "True" at bounding box center [543, 337] width 76 height 28
click at [521, 342] on input "True" at bounding box center [516, 338] width 9 height 8
radio input "true"
click at [524, 418] on span "True" at bounding box center [531, 420] width 16 height 10
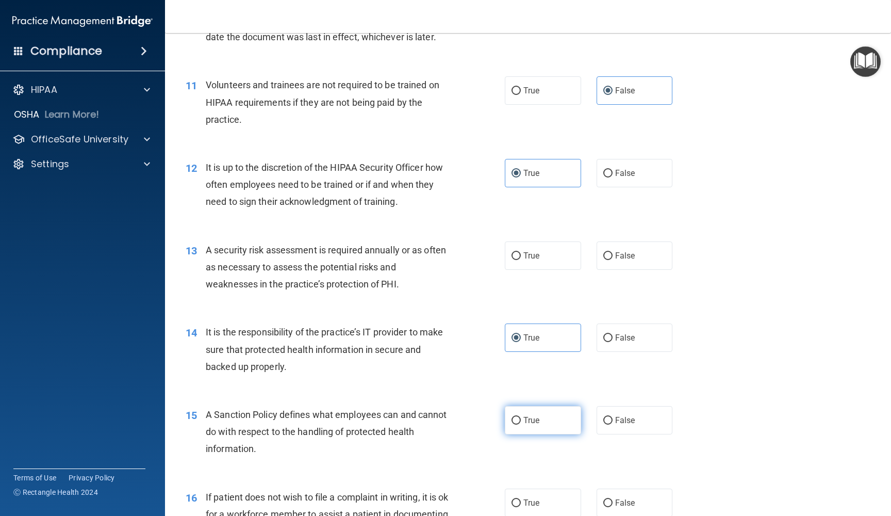
click at [521, 418] on input "True" at bounding box center [516, 421] width 9 height 8
radio input "true"
click at [521, 488] on label "True" at bounding box center [543, 502] width 76 height 28
click at [521, 499] on input "True" at bounding box center [516, 503] width 9 height 8
radio input "true"
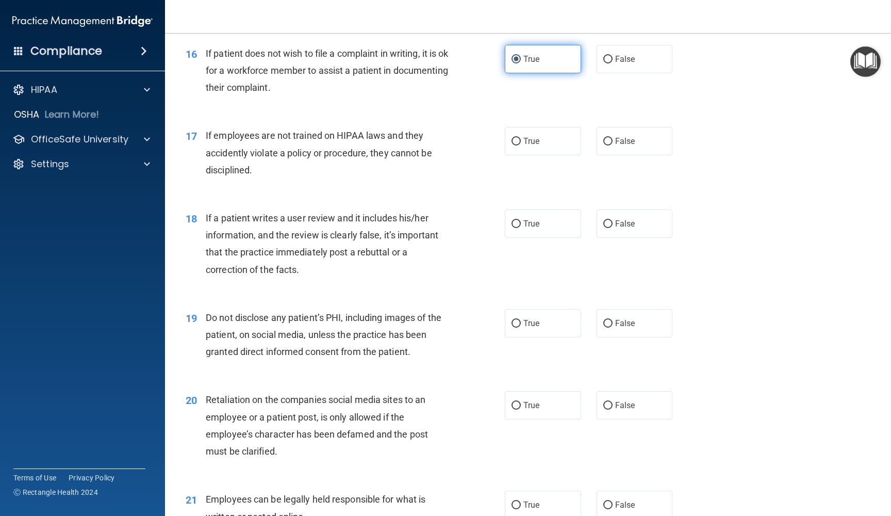
scroll to position [1460, 0]
click at [613, 137] on label "False" at bounding box center [635, 141] width 76 height 28
click at [613, 138] on input "False" at bounding box center [607, 142] width 9 height 8
radio input "true"
click at [614, 218] on label "False" at bounding box center [635, 223] width 76 height 28
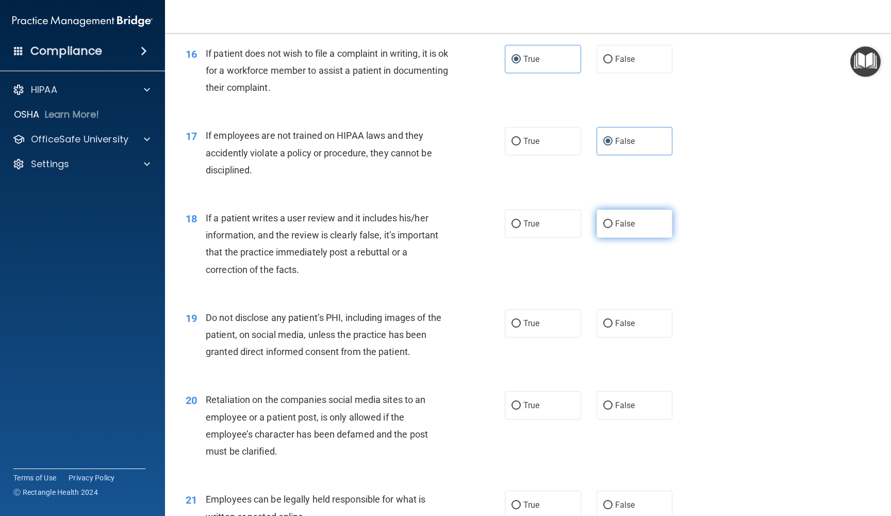
click at [613, 220] on input "False" at bounding box center [607, 224] width 9 height 8
radio input "true"
click at [525, 318] on span "True" at bounding box center [531, 323] width 16 height 10
click at [521, 320] on input "True" at bounding box center [516, 324] width 9 height 8
radio input "true"
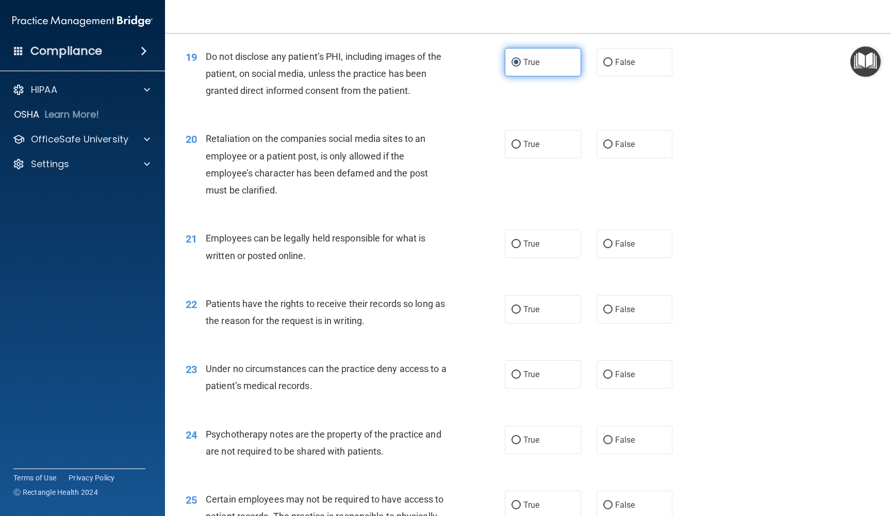
scroll to position [1731, 0]
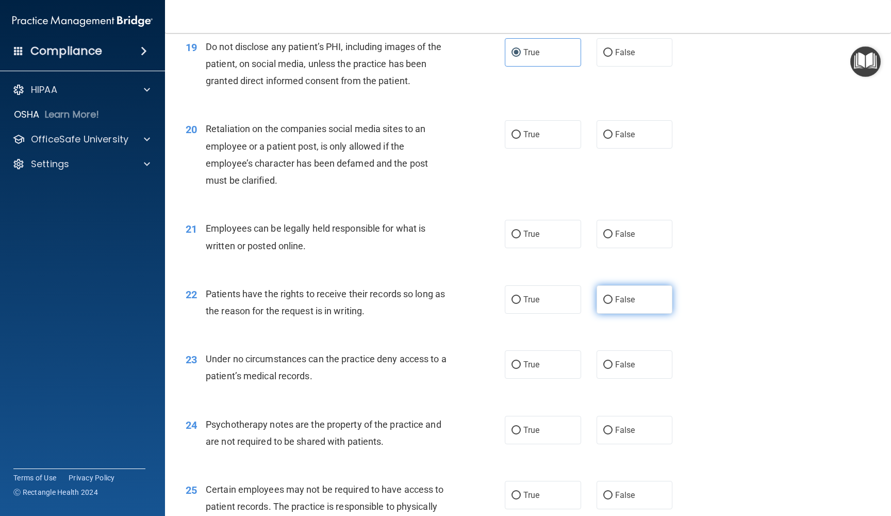
click at [626, 301] on label "False" at bounding box center [635, 299] width 76 height 28
click at [613, 301] on input "False" at bounding box center [607, 300] width 9 height 8
radio input "true"
click at [547, 350] on label "True" at bounding box center [543, 364] width 76 height 28
click at [521, 361] on input "True" at bounding box center [516, 365] width 9 height 8
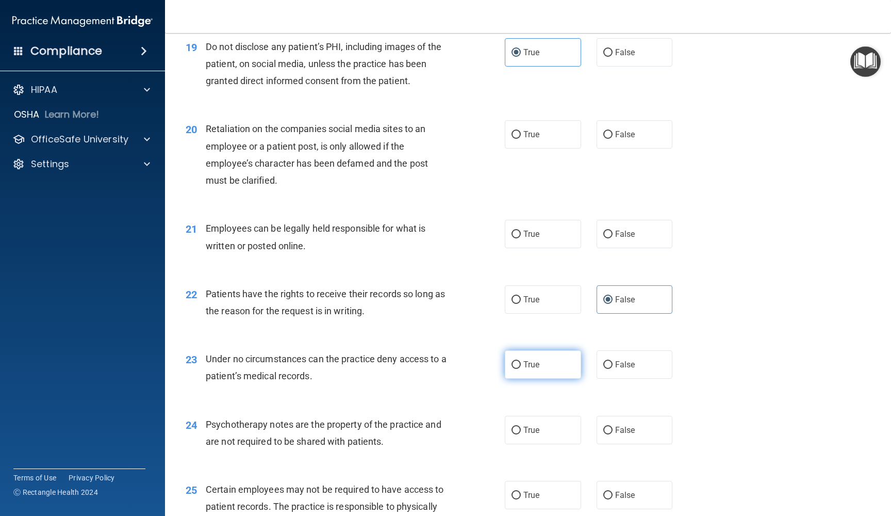
radio input "true"
click at [557, 227] on label "True" at bounding box center [543, 234] width 76 height 28
click at [521, 231] on input "True" at bounding box center [516, 235] width 9 height 8
radio input "true"
click at [626, 121] on label "False" at bounding box center [635, 134] width 76 height 28
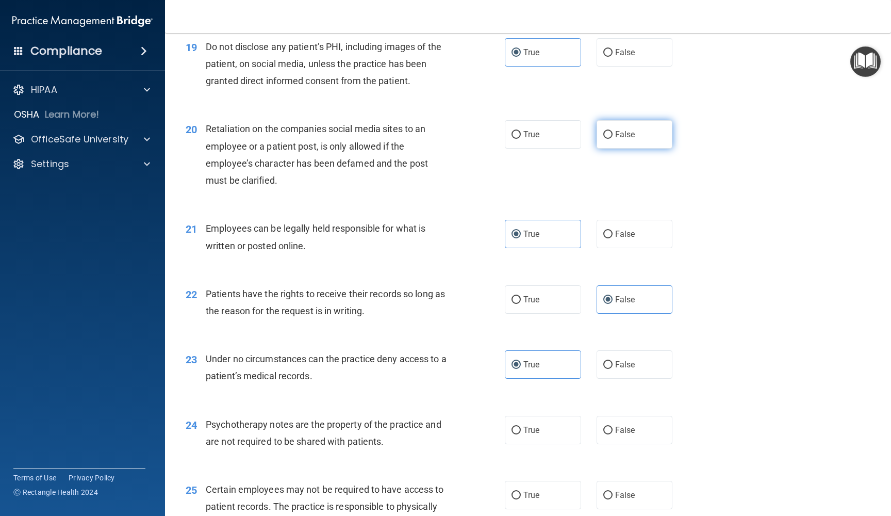
click at [613, 131] on input "False" at bounding box center [607, 135] width 9 height 8
radio input "true"
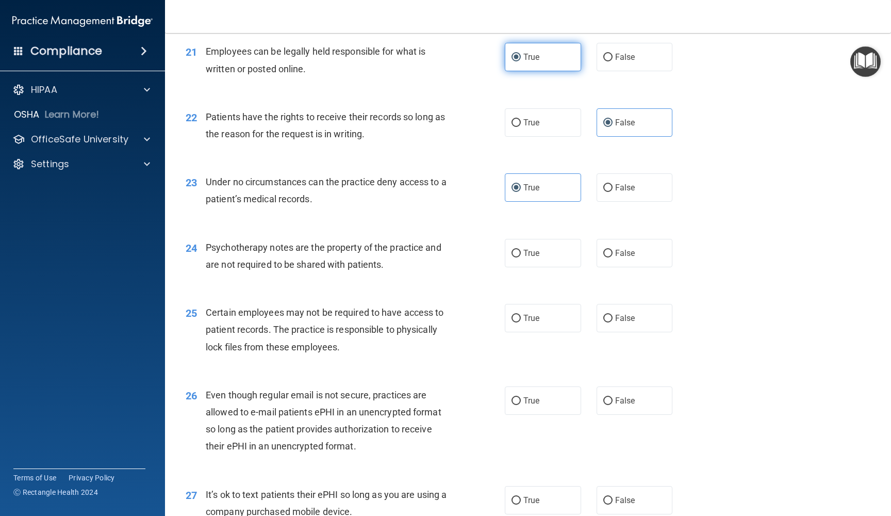
scroll to position [1909, 0]
click at [619, 183] on label "False" at bounding box center [635, 186] width 76 height 28
click at [613, 183] on input "False" at bounding box center [607, 187] width 9 height 8
radio input "true"
radio input "false"
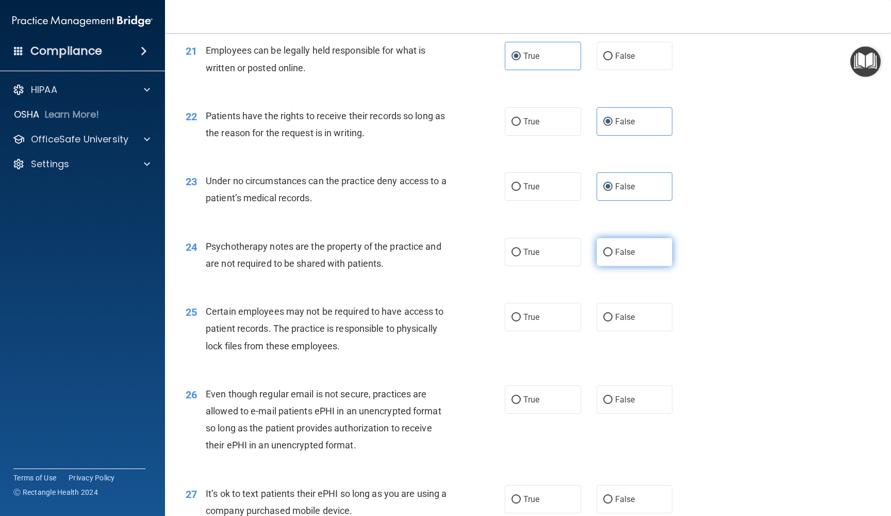
click at [620, 247] on span "False" at bounding box center [625, 252] width 20 height 10
click at [613, 249] on input "False" at bounding box center [607, 253] width 9 height 8
radio input "true"
click at [537, 312] on span "True" at bounding box center [531, 317] width 16 height 10
click at [521, 314] on input "True" at bounding box center [516, 318] width 9 height 8
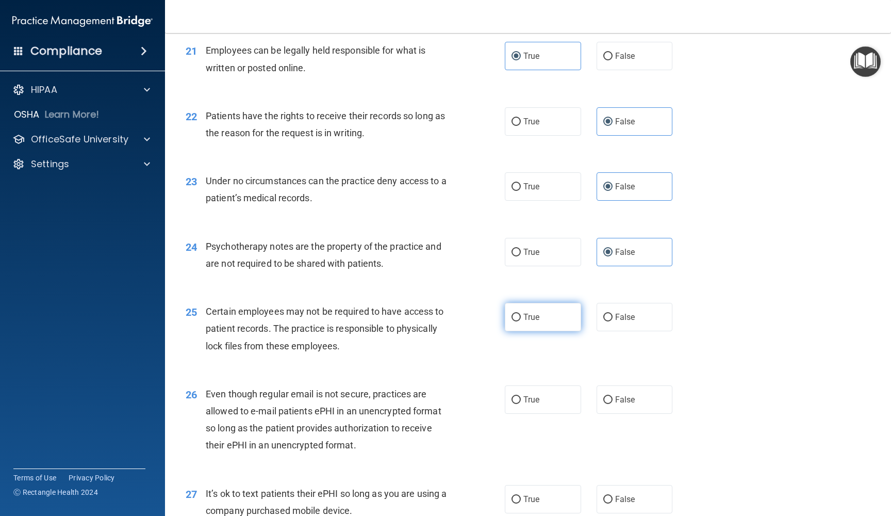
radio input "true"
click at [619, 313] on label "False" at bounding box center [635, 317] width 76 height 28
click at [613, 314] on input "False" at bounding box center [607, 318] width 9 height 8
radio input "true"
click at [551, 311] on label "True" at bounding box center [543, 317] width 76 height 28
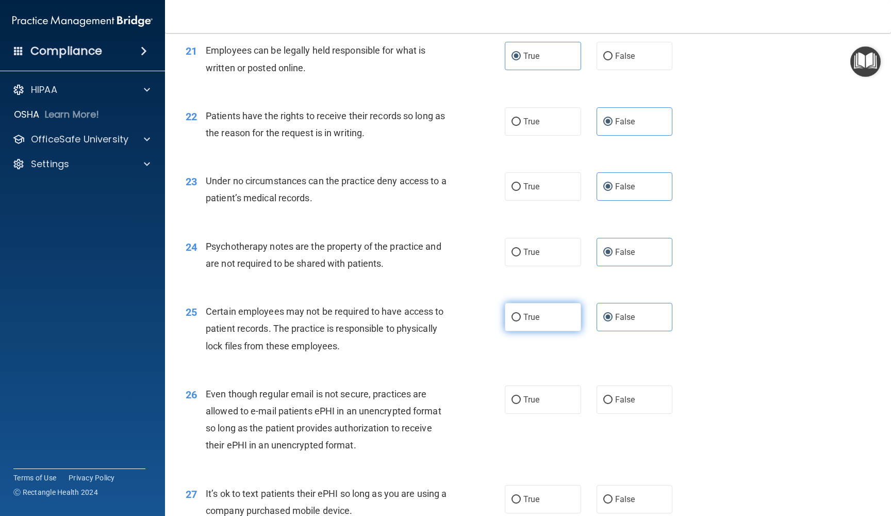
click at [521, 314] on input "True" at bounding box center [516, 318] width 9 height 8
radio input "true"
radio input "false"
click at [603, 396] on input "False" at bounding box center [607, 400] width 9 height 8
radio input "true"
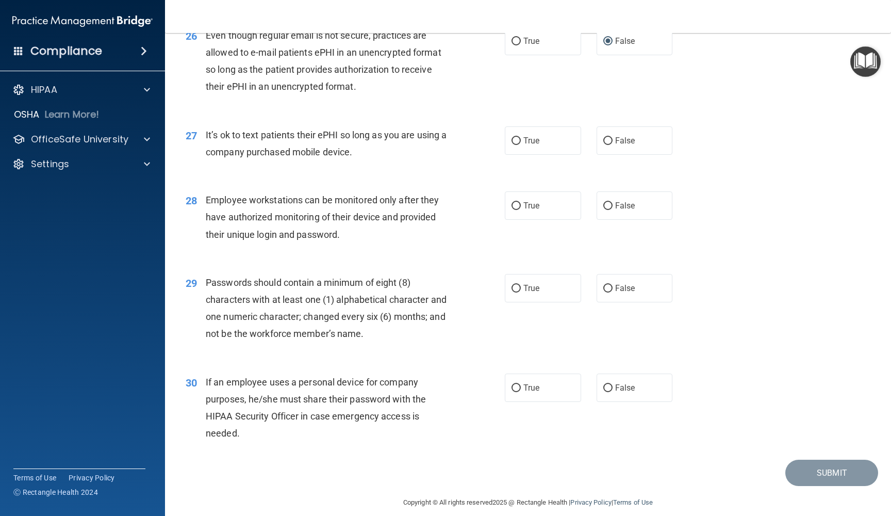
scroll to position [2267, 0]
click at [631, 138] on label "False" at bounding box center [635, 141] width 76 height 28
click at [613, 138] on input "False" at bounding box center [607, 142] width 9 height 8
radio input "true"
click at [631, 205] on label "False" at bounding box center [635, 206] width 76 height 28
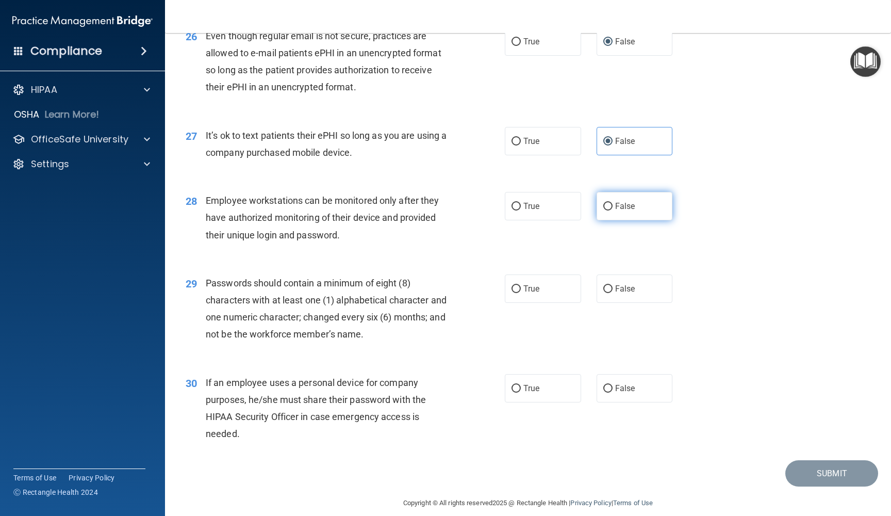
click at [613, 205] on input "False" at bounding box center [607, 207] width 9 height 8
radio input "true"
click at [530, 284] on span "True" at bounding box center [531, 289] width 16 height 10
click at [521, 285] on input "True" at bounding box center [516, 289] width 9 height 8
radio input "true"
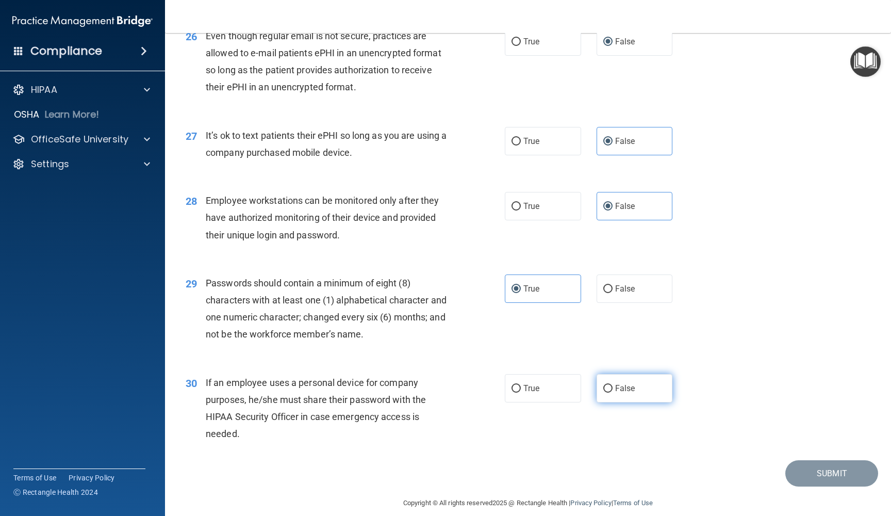
click at [620, 383] on span "False" at bounding box center [625, 388] width 20 height 10
click at [613, 385] on input "False" at bounding box center [607, 389] width 9 height 8
radio input "true"
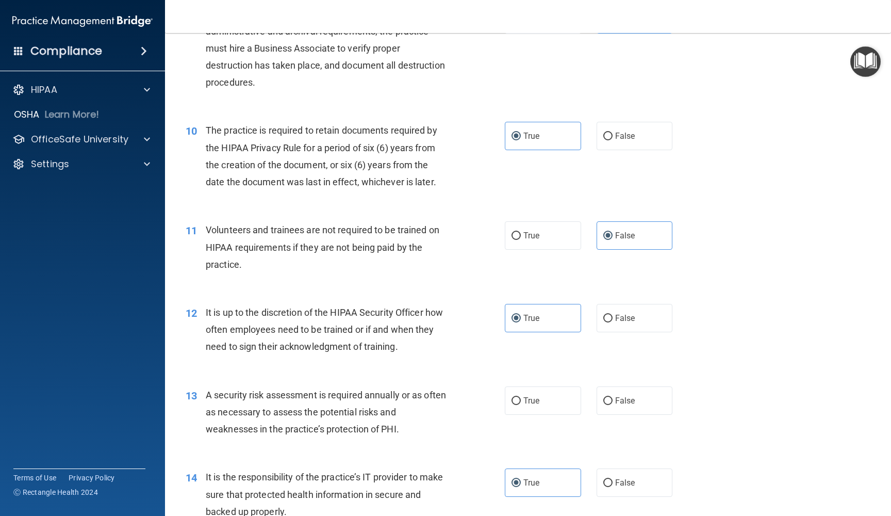
scroll to position [888, 0]
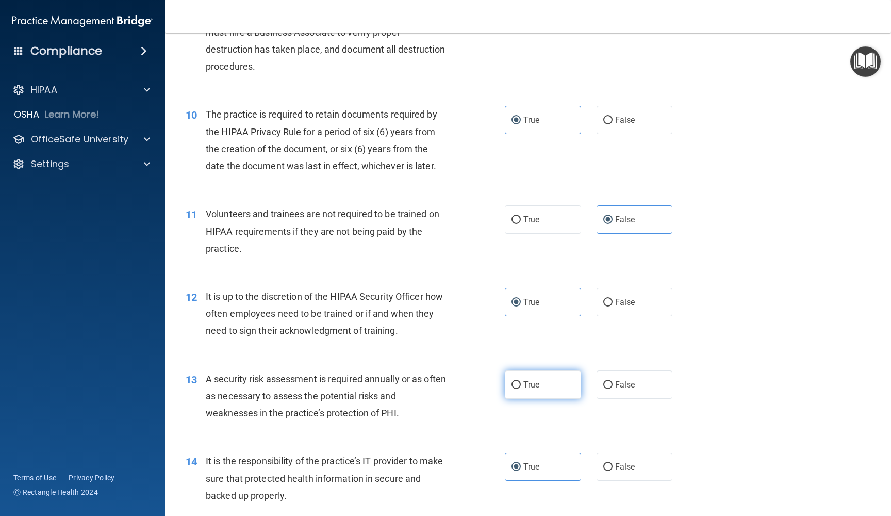
click at [544, 388] on label "True" at bounding box center [543, 384] width 76 height 28
click at [521, 388] on input "True" at bounding box center [516, 385] width 9 height 8
radio input "true"
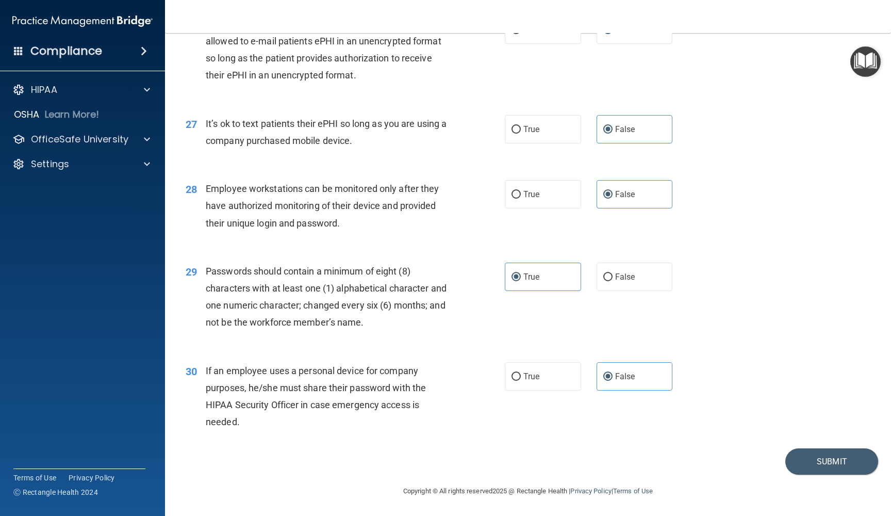
scroll to position [2267, 0]
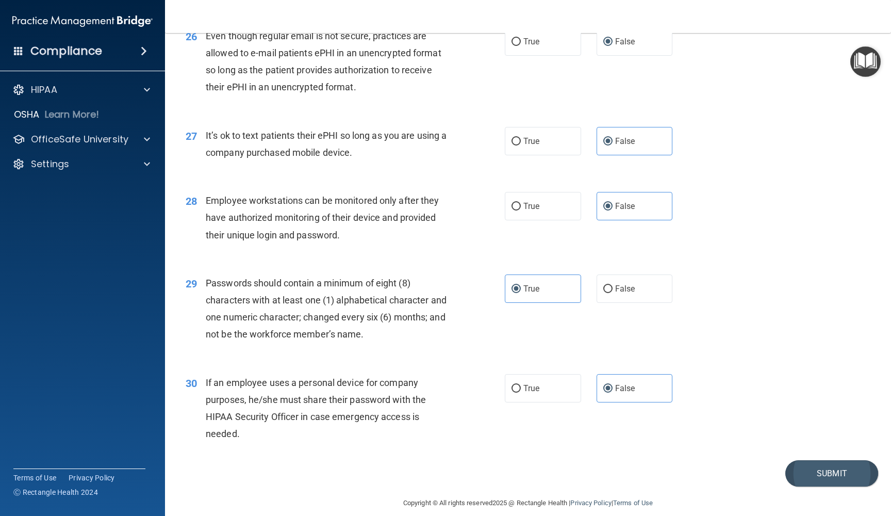
click at [818, 462] on button "Submit" at bounding box center [831, 473] width 93 height 26
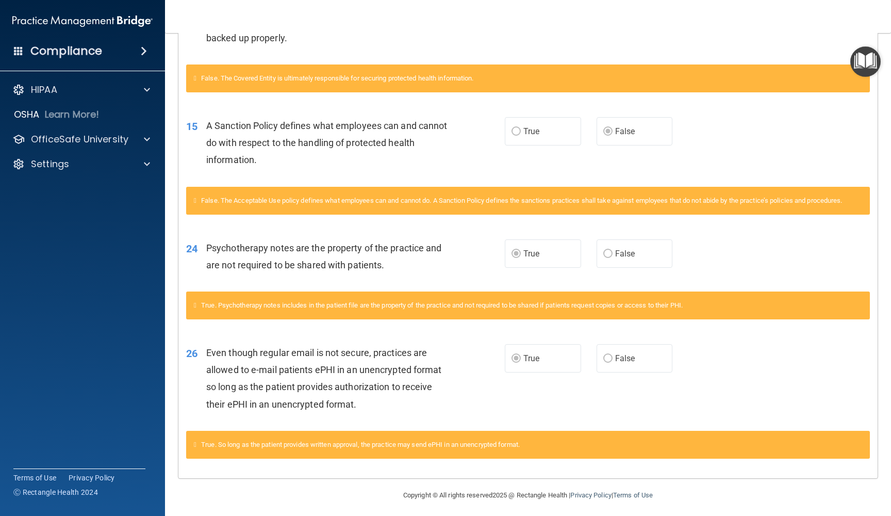
scroll to position [416, 0]
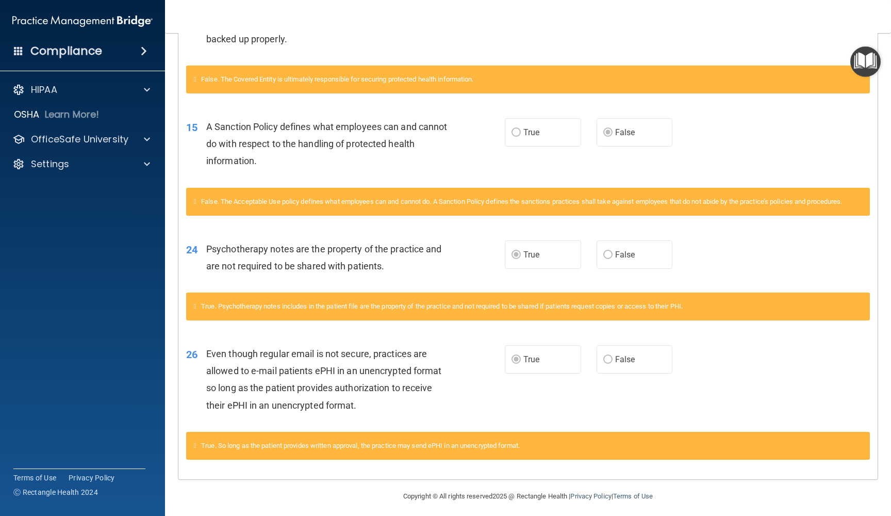
click at [618, 358] on span "False" at bounding box center [625, 359] width 20 height 10
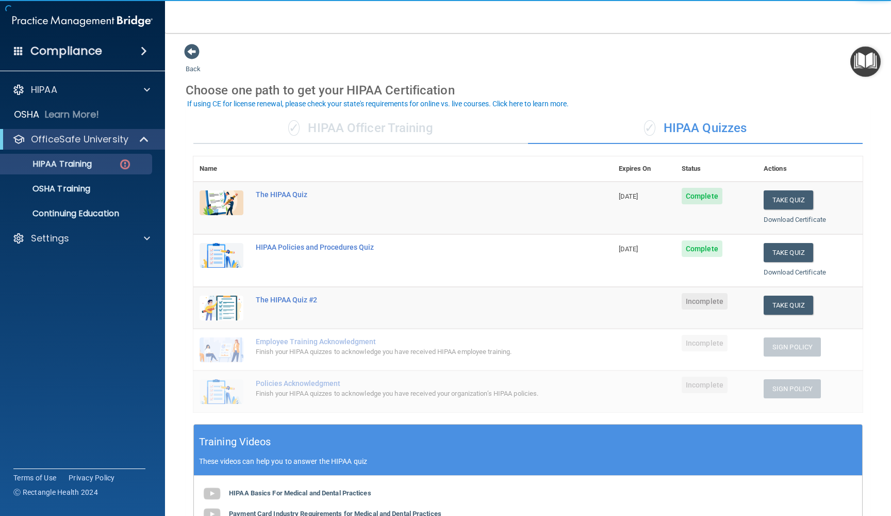
click at [701, 249] on span "Complete" at bounding box center [702, 248] width 41 height 17
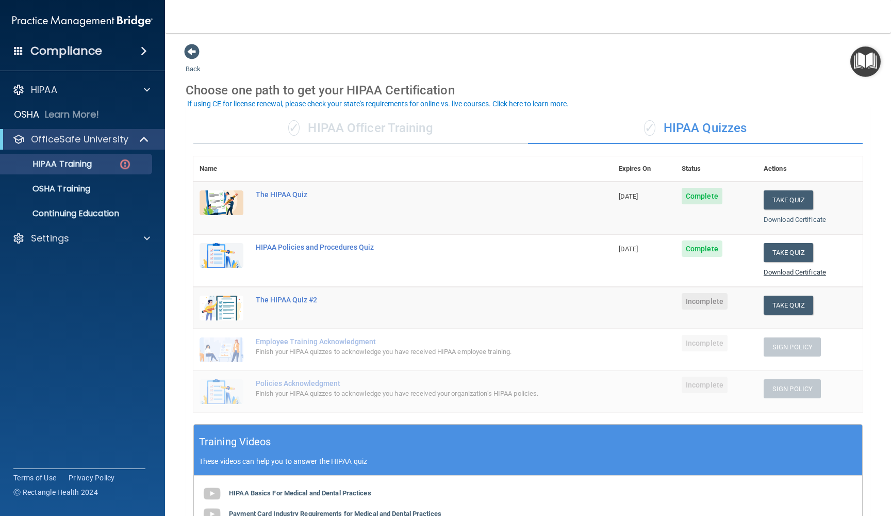
click at [793, 271] on link "Download Certificate" at bounding box center [795, 272] width 62 height 8
click at [790, 270] on link "Download Certificate" at bounding box center [795, 272] width 62 height 8
click at [785, 271] on link "Download Certificate" at bounding box center [795, 272] width 62 height 8
click at [770, 253] on button "Take Quiz" at bounding box center [789, 252] width 50 height 19
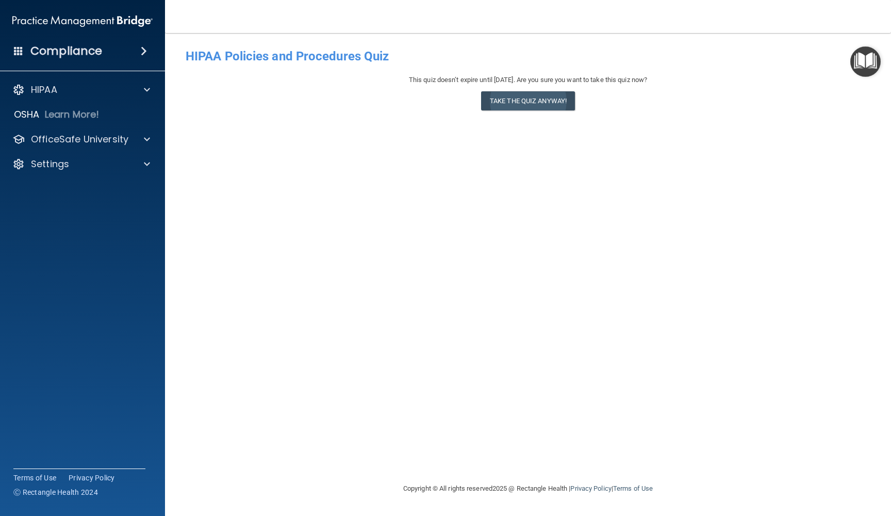
click at [494, 102] on button "Take the quiz anyway!" at bounding box center [528, 100] width 94 height 19
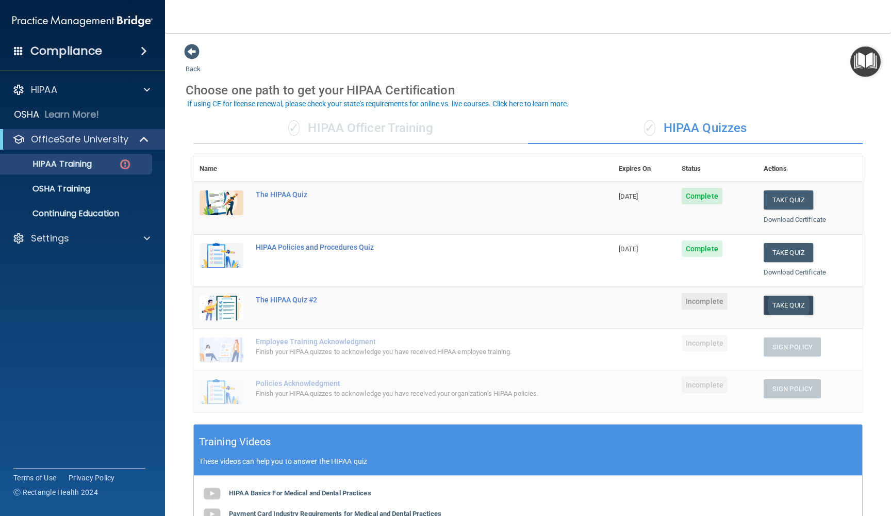
click at [796, 305] on button "Take Quiz" at bounding box center [789, 305] width 50 height 19
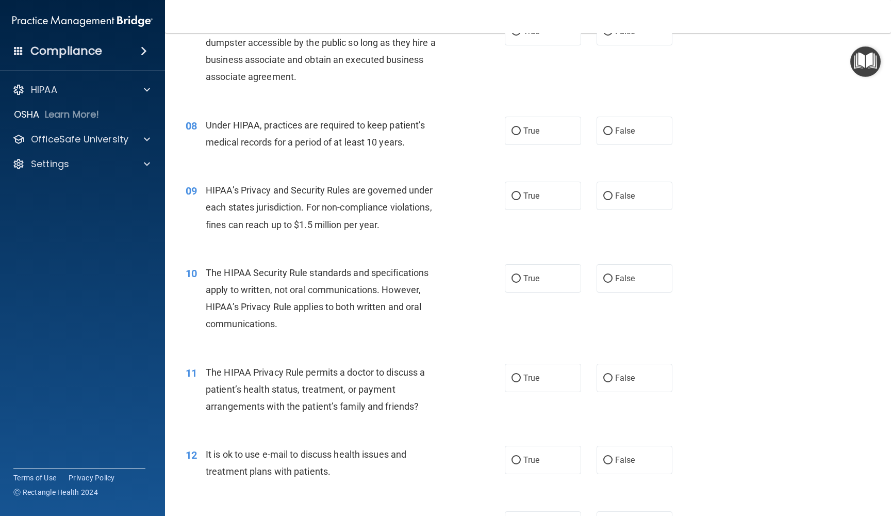
scroll to position [597, 0]
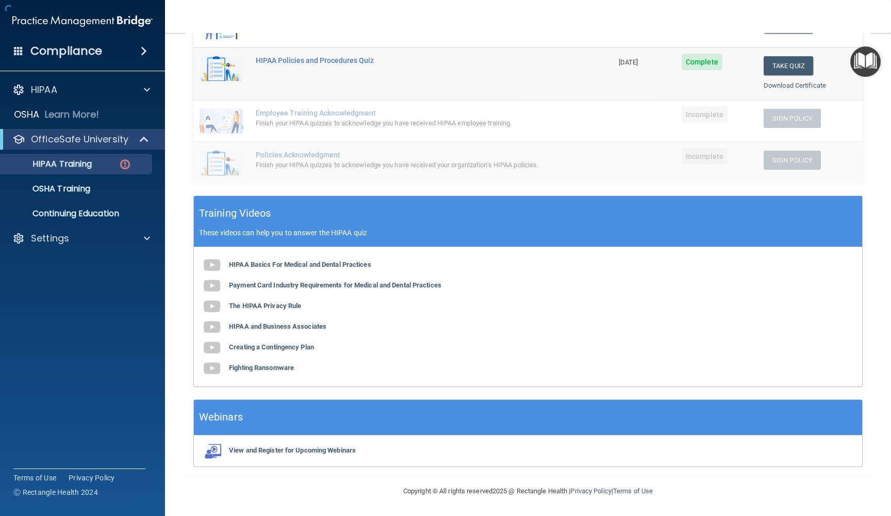
scroll to position [224, 0]
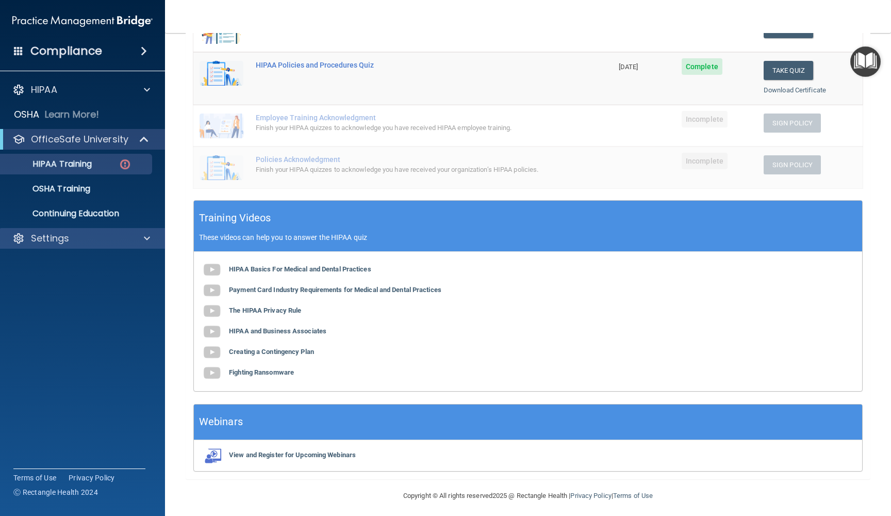
click at [104, 237] on div "Settings" at bounding box center [69, 238] width 128 height 12
click at [146, 139] on span at bounding box center [145, 139] width 9 height 12
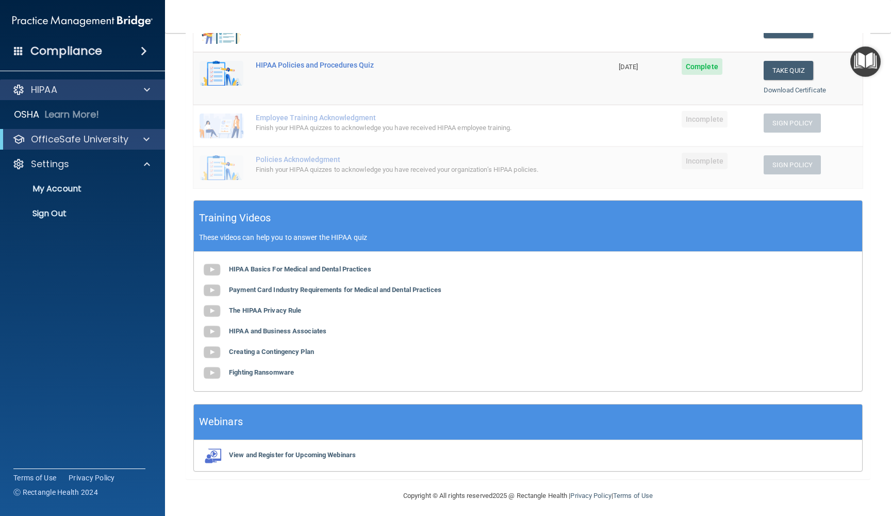
click at [74, 91] on div "HIPAA" at bounding box center [69, 90] width 128 height 12
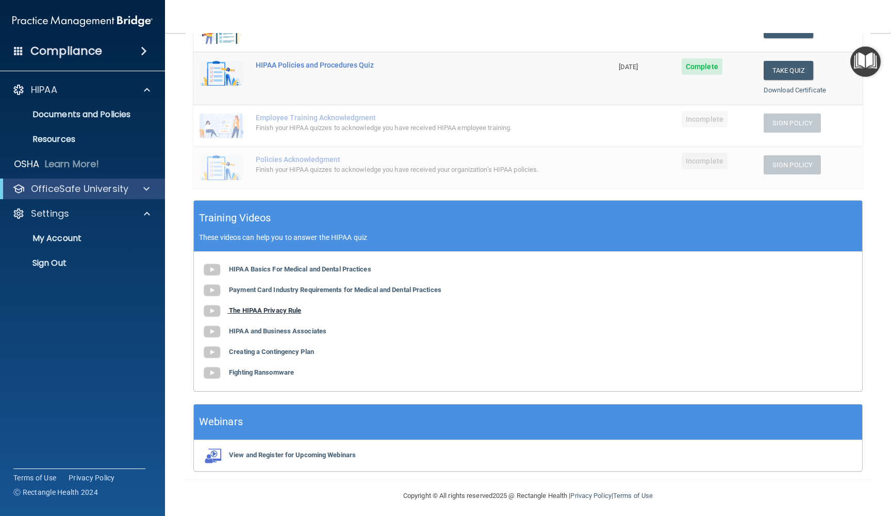
click at [262, 306] on b "The HIPAA Privacy Rule" at bounding box center [265, 310] width 72 height 8
click at [275, 327] on b "HIPAA and Business Associates" at bounding box center [277, 331] width 97 height 8
click at [273, 353] on div "HIPAA Basics For Medical and Dental Practices Payment Card Industry Requirement…" at bounding box center [528, 321] width 668 height 139
click at [269, 348] on b "Creating a Contingency Plan" at bounding box center [271, 352] width 85 height 8
click at [298, 350] on b "Creating a Contingency Plan" at bounding box center [271, 352] width 85 height 8
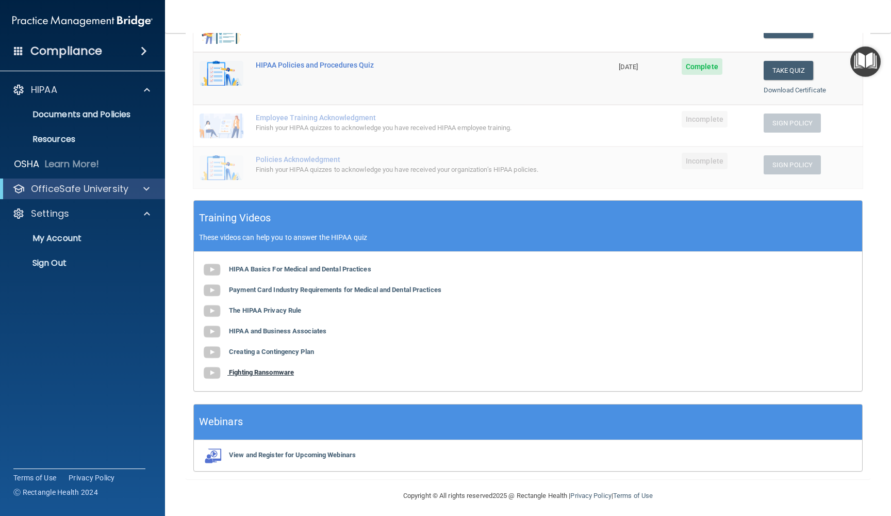
click at [283, 370] on b "Fighting Ransomware" at bounding box center [261, 372] width 65 height 8
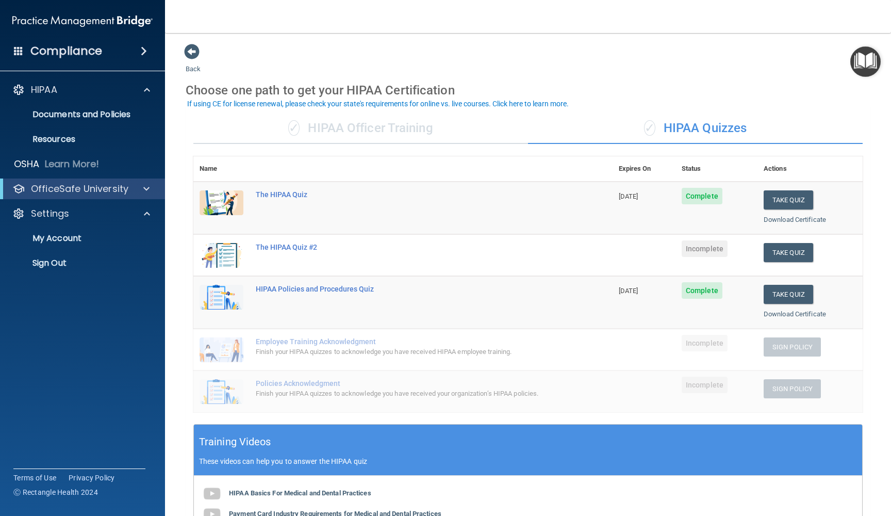
scroll to position [0, 0]
click at [793, 310] on link "Download Certificate" at bounding box center [795, 314] width 62 height 8
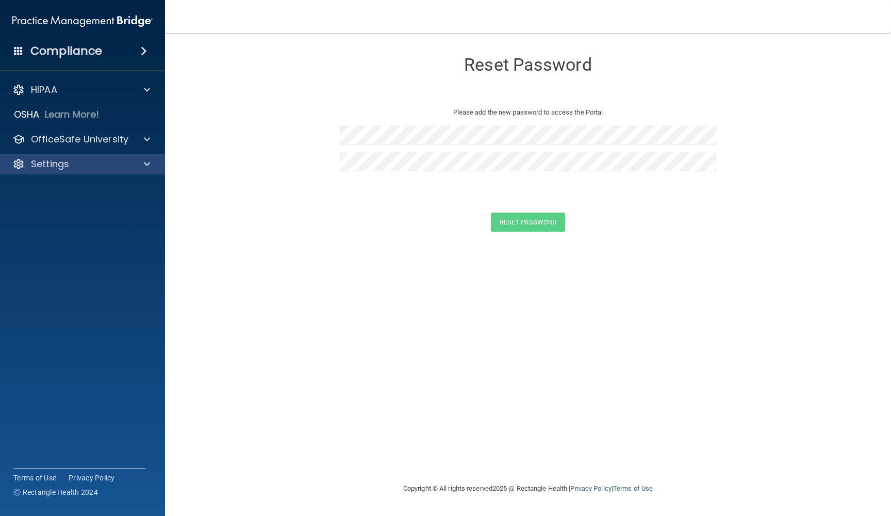
click at [139, 162] on div at bounding box center [146, 164] width 26 height 12
